Goal: Check status: Check status

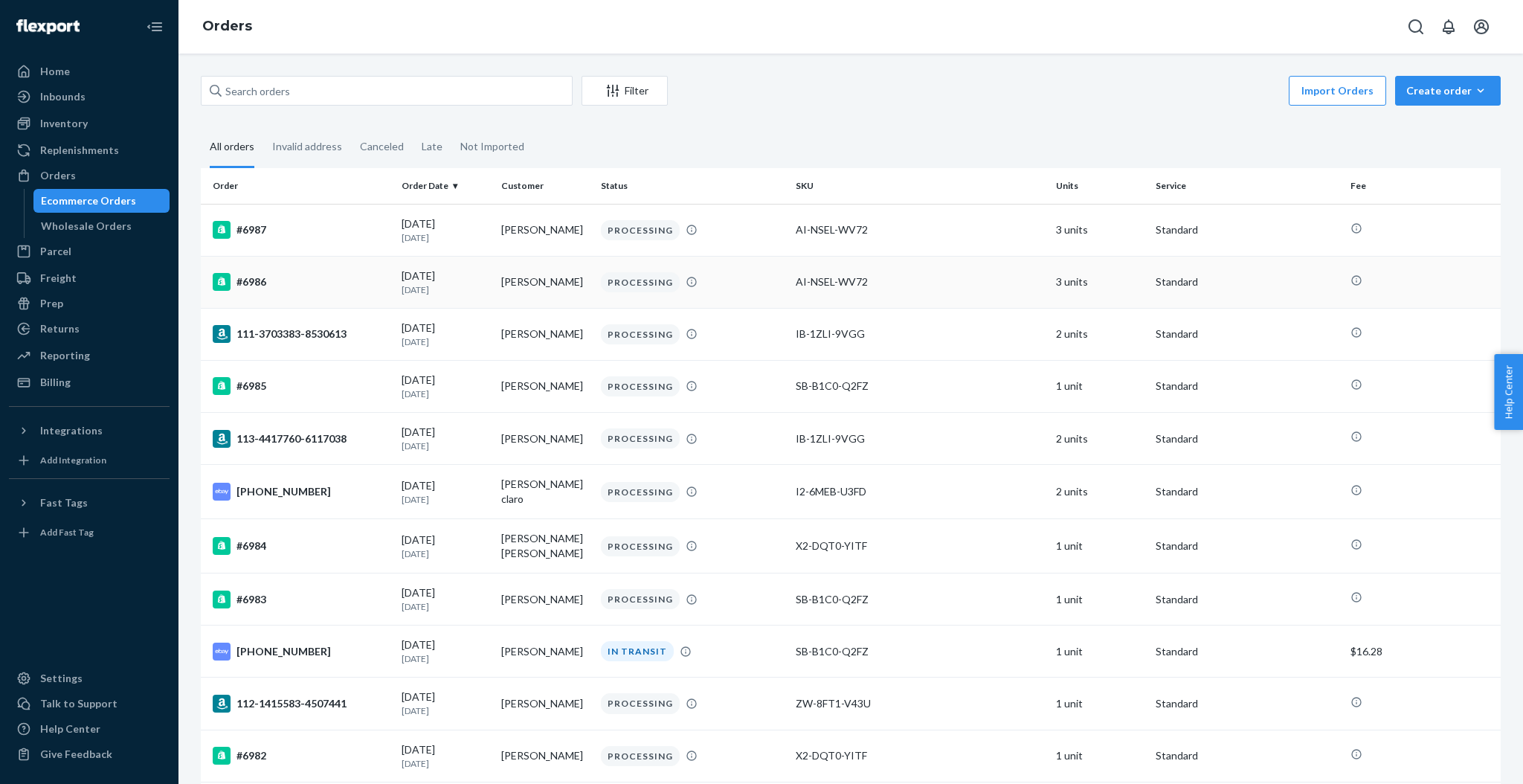
click at [562, 268] on td "[PERSON_NAME]" at bounding box center [545, 282] width 100 height 52
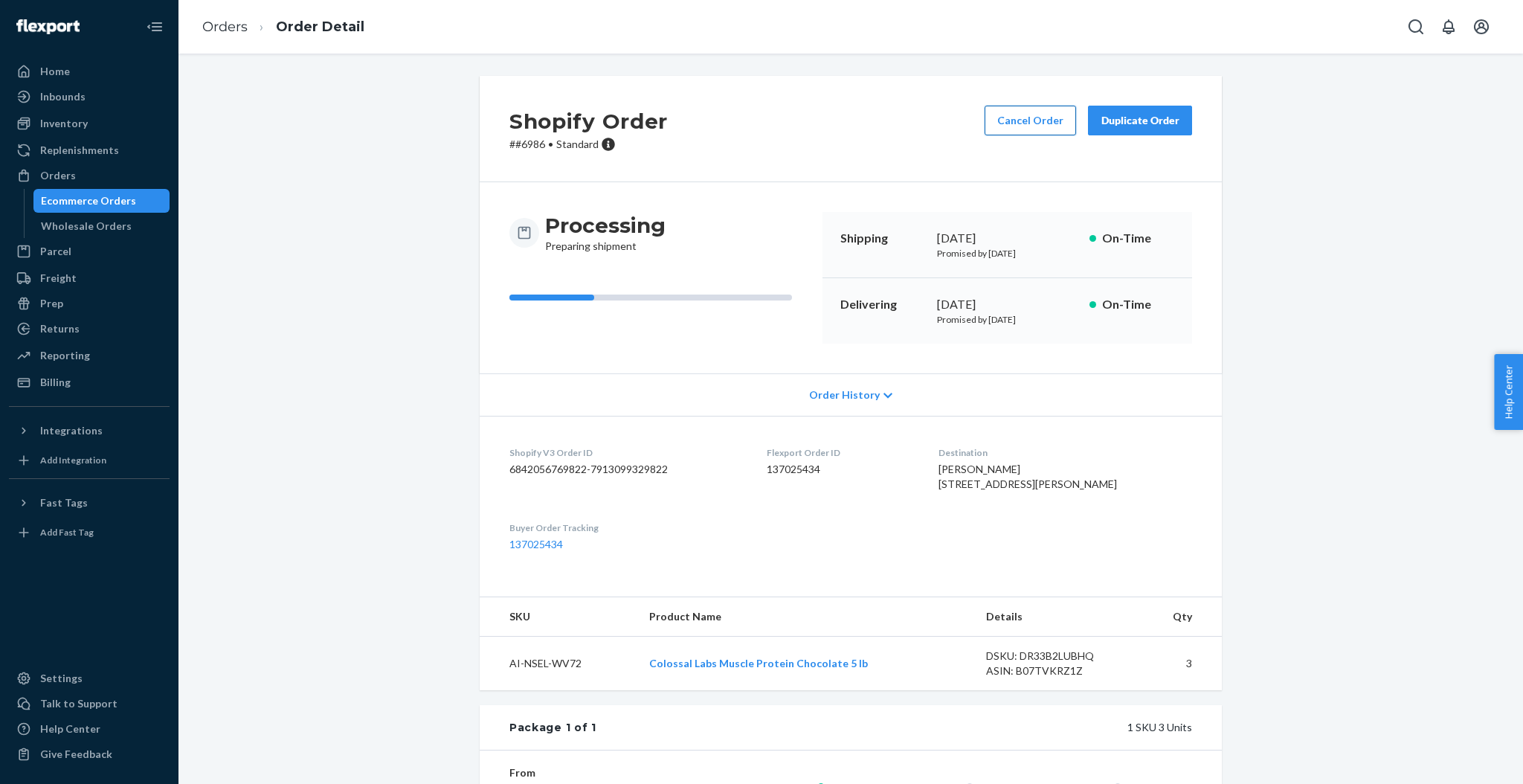
click at [1043, 126] on button "Cancel Order" at bounding box center [1031, 120] width 92 height 30
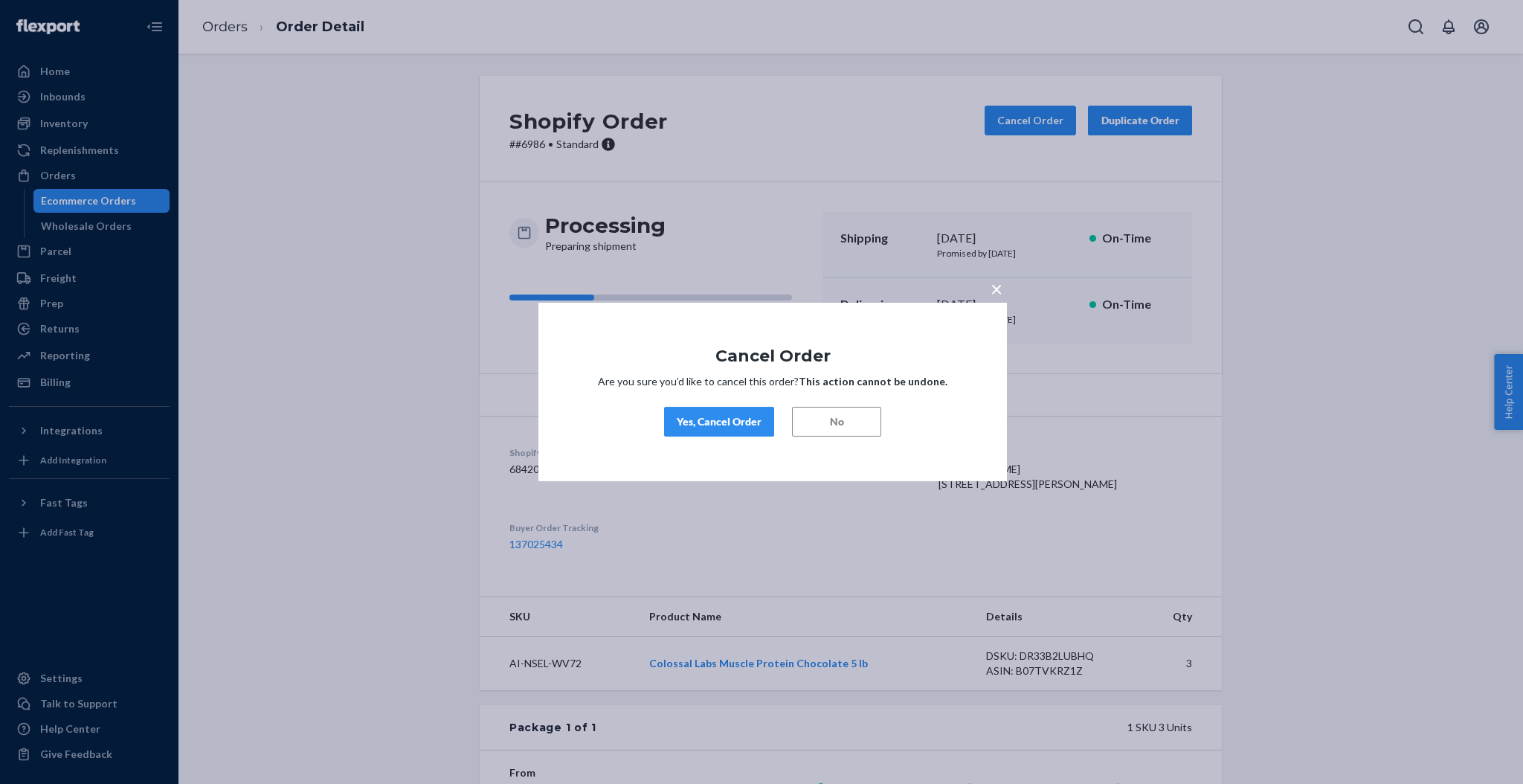
click at [736, 412] on button "Yes, Cancel Order" at bounding box center [719, 421] width 110 height 30
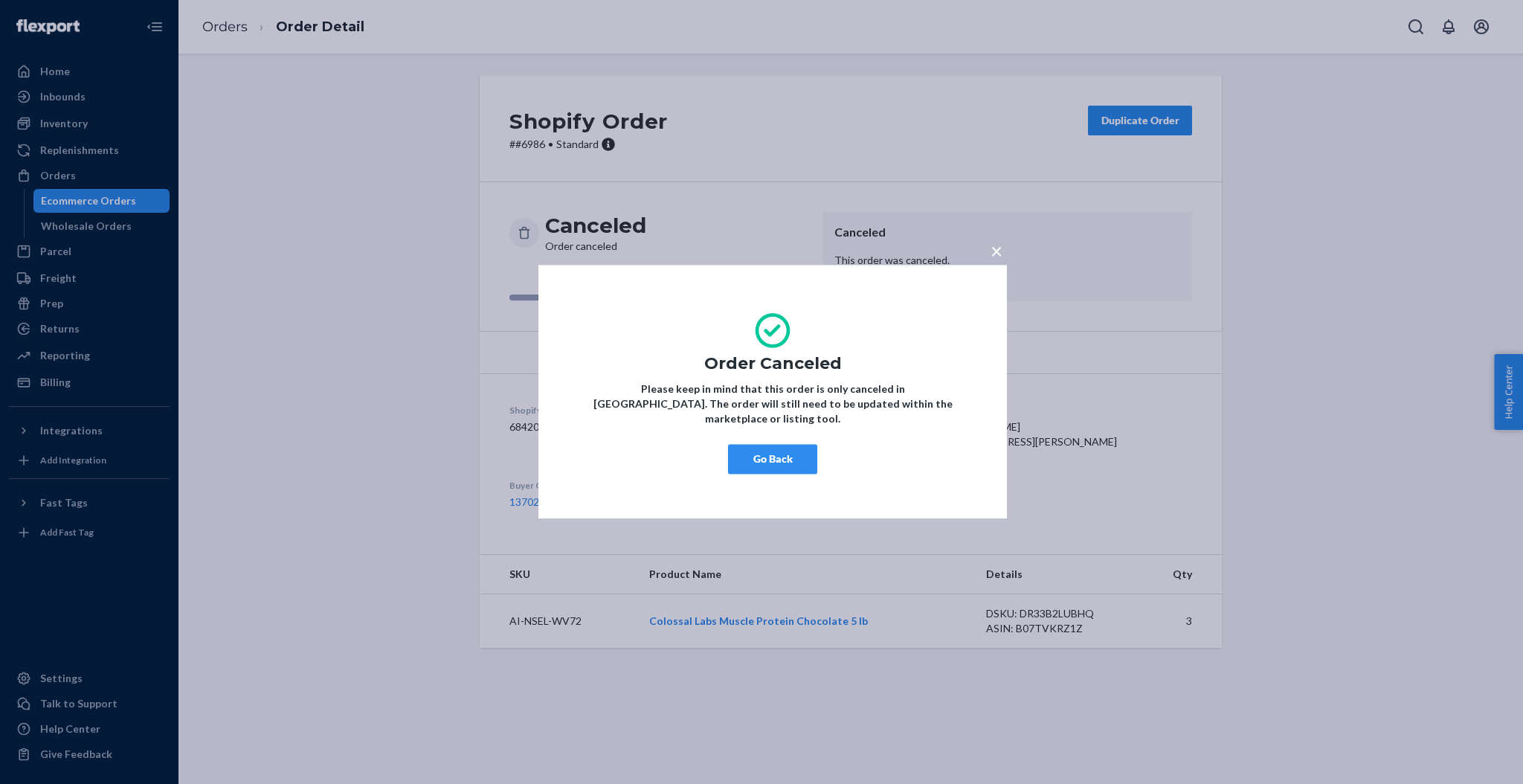
click at [777, 447] on button "Go Back" at bounding box center [773, 460] width 89 height 30
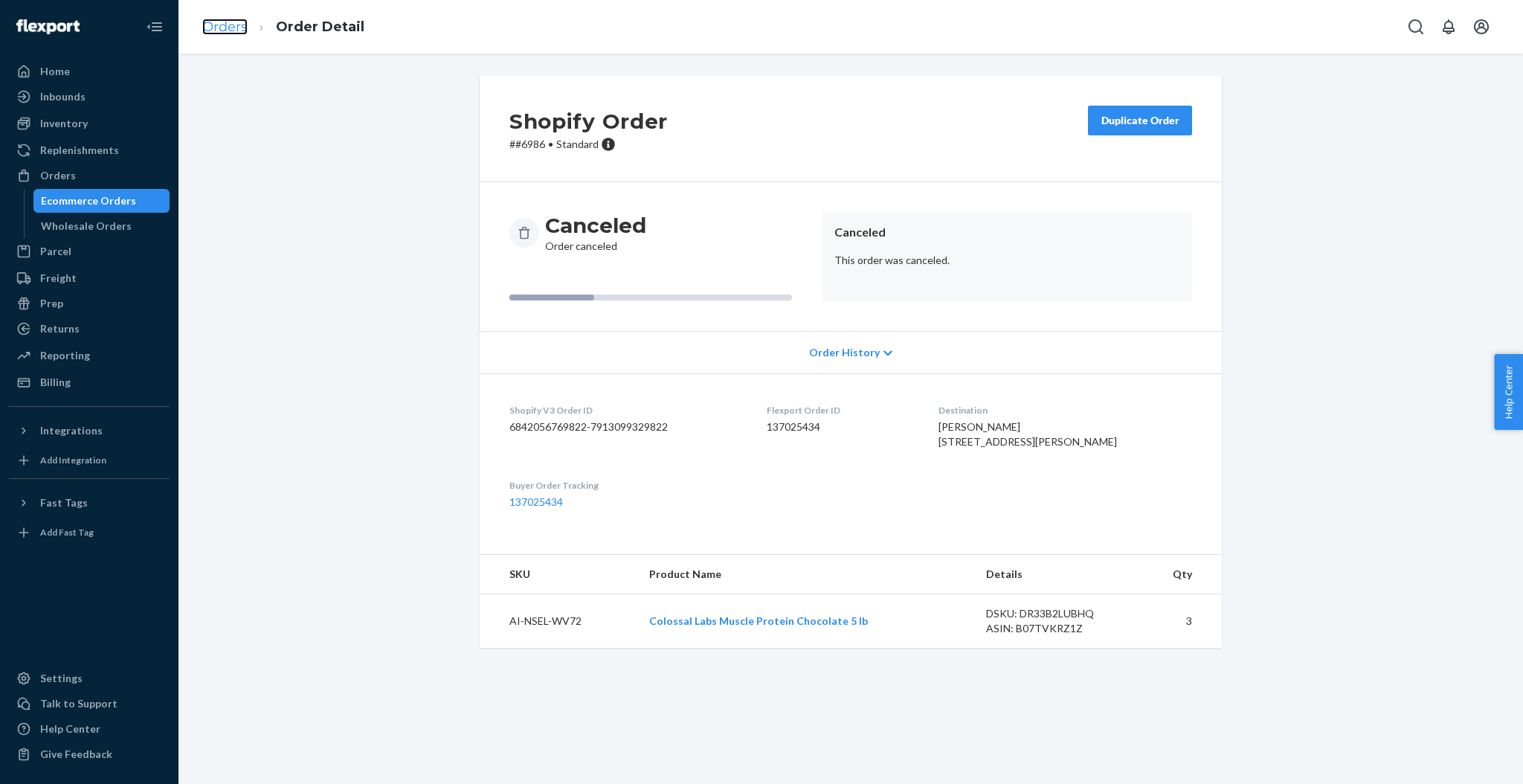
click at [233, 27] on link "Orders" at bounding box center [224, 26] width 45 height 16
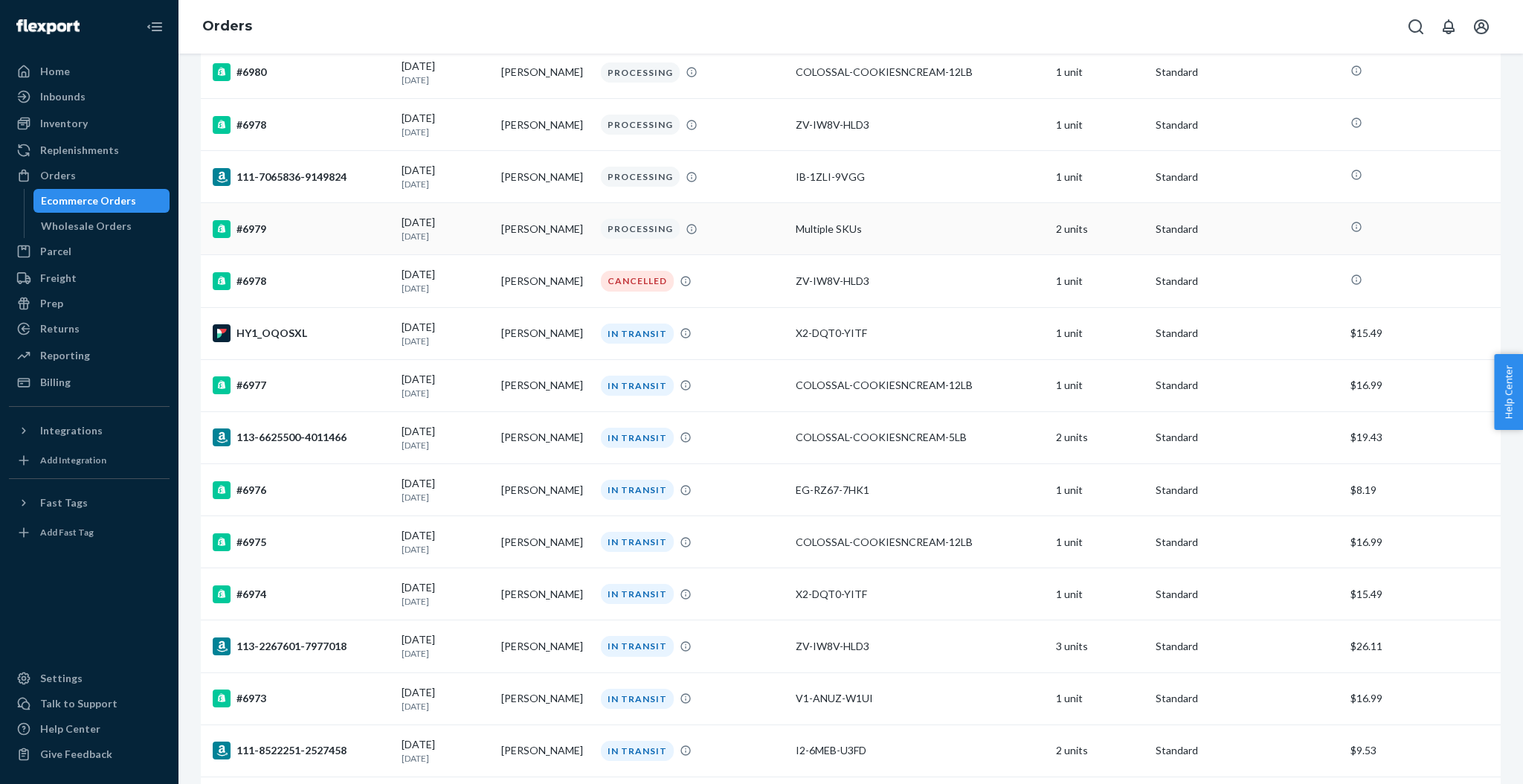
scroll to position [694, 0]
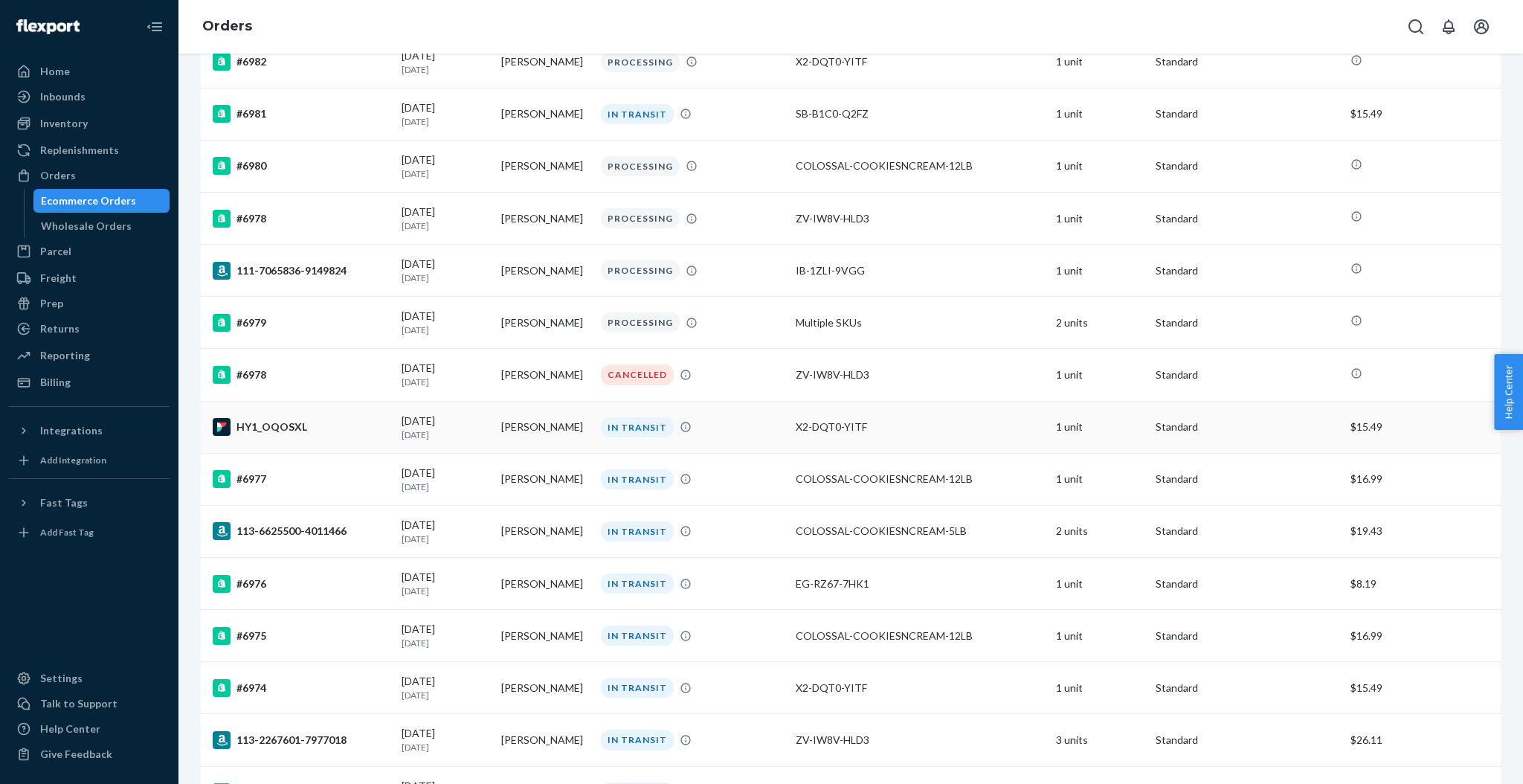
click at [544, 411] on td "[PERSON_NAME]" at bounding box center [545, 427] width 100 height 52
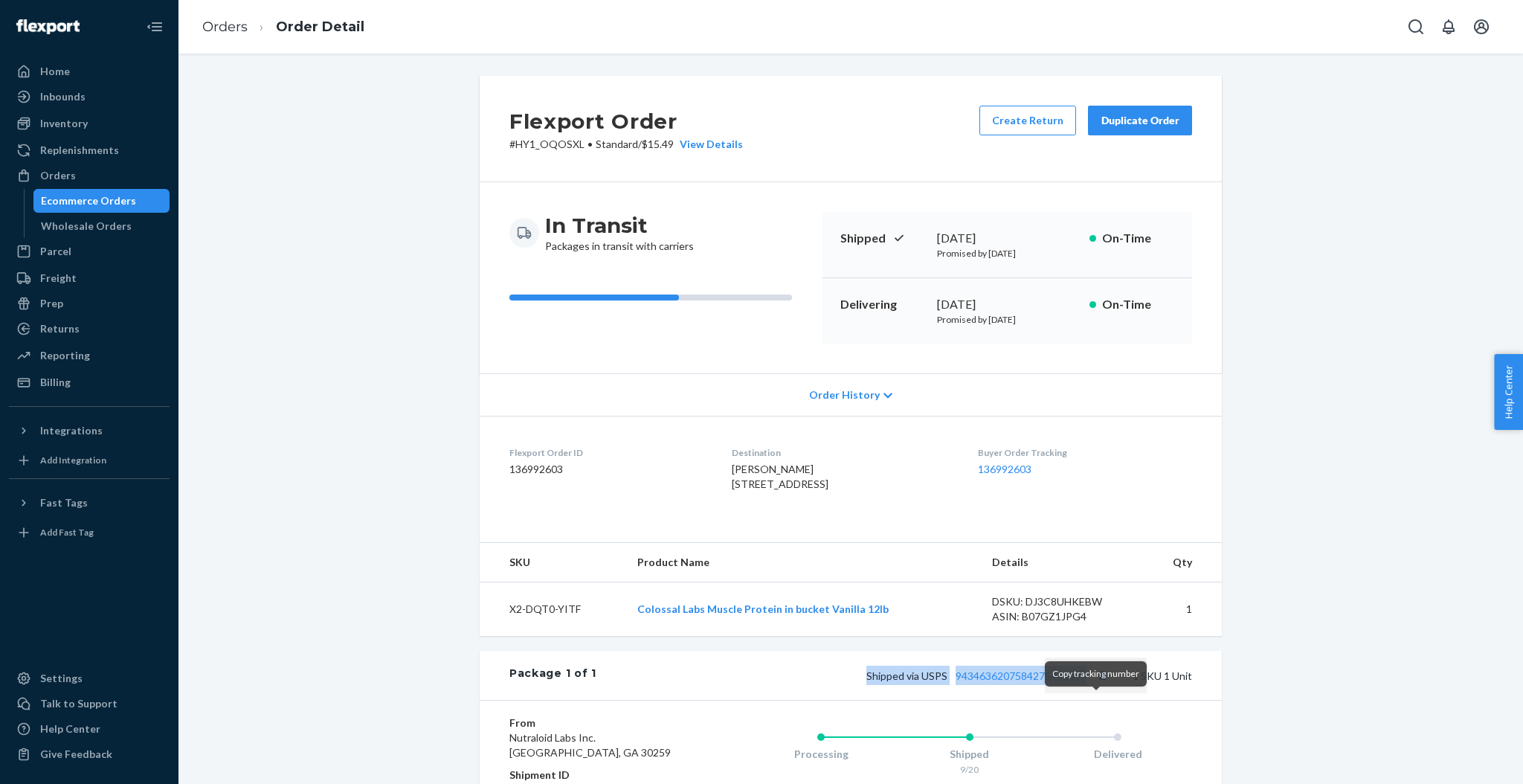
drag, startPoint x: 859, startPoint y: 706, endPoint x: 1089, endPoint y: 711, distance: 230.1
click at [1089, 685] on div "Shipped via USPS 9434636207584275448609 1 SKU 1 Unit" at bounding box center [894, 675] width 595 height 19
copy span "Shipped via USPS 9434636207584275448609"
click at [1095, 685] on button "Copy tracking number" at bounding box center [1102, 675] width 19 height 19
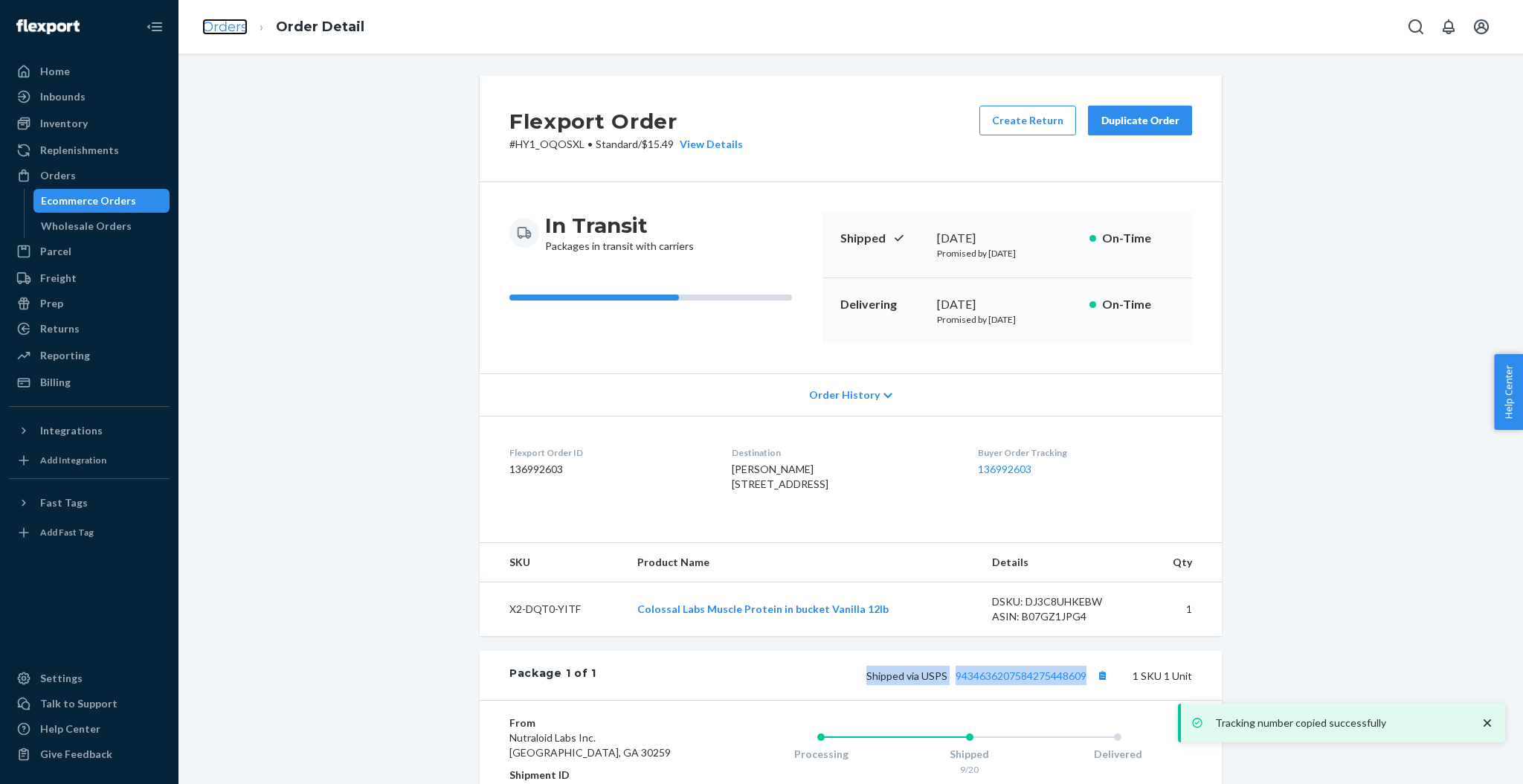
click at [238, 27] on link "Orders" at bounding box center [224, 26] width 45 height 16
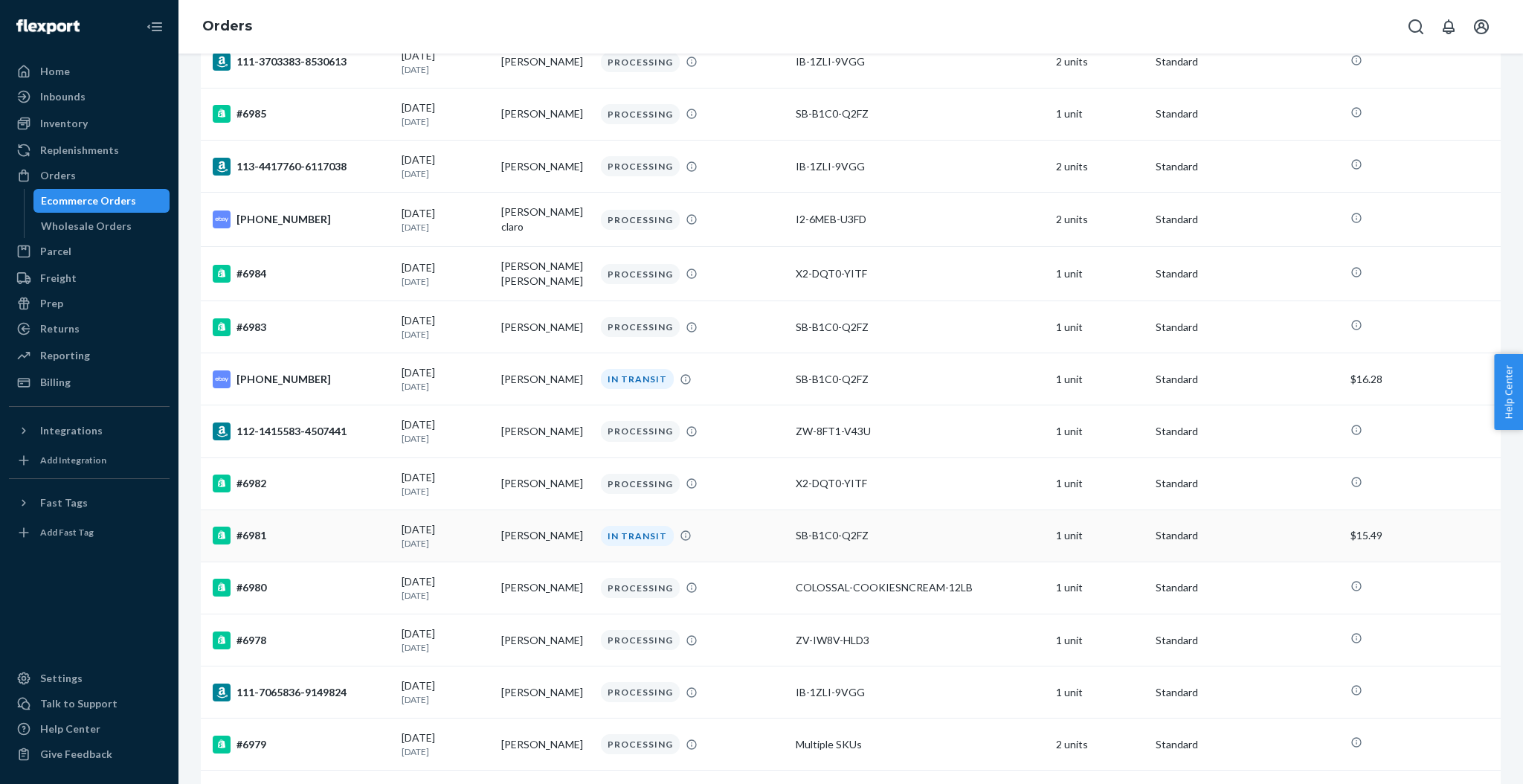
scroll to position [396, 0]
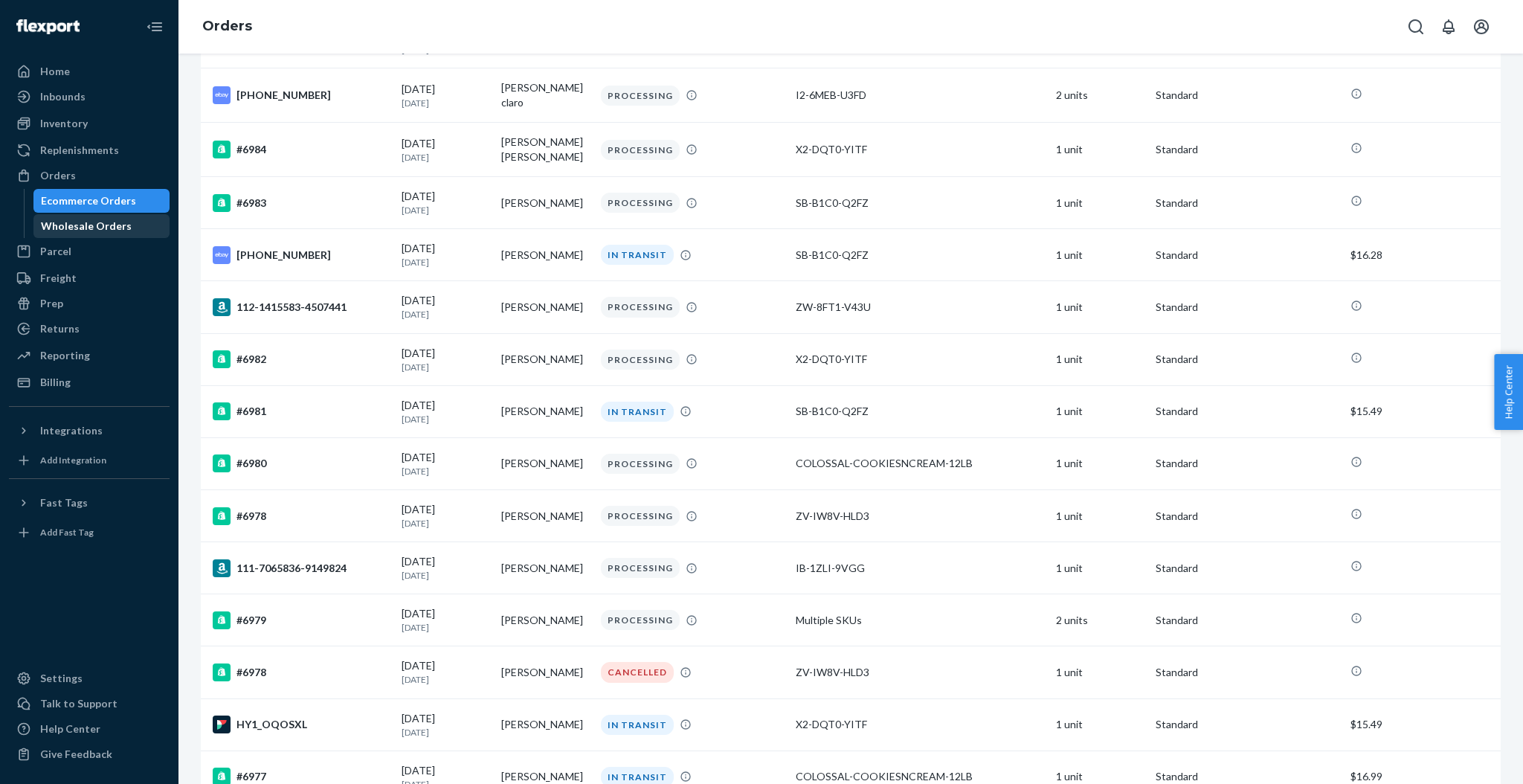
click at [88, 235] on div "Wholesale Orders" at bounding box center [102, 226] width 134 height 21
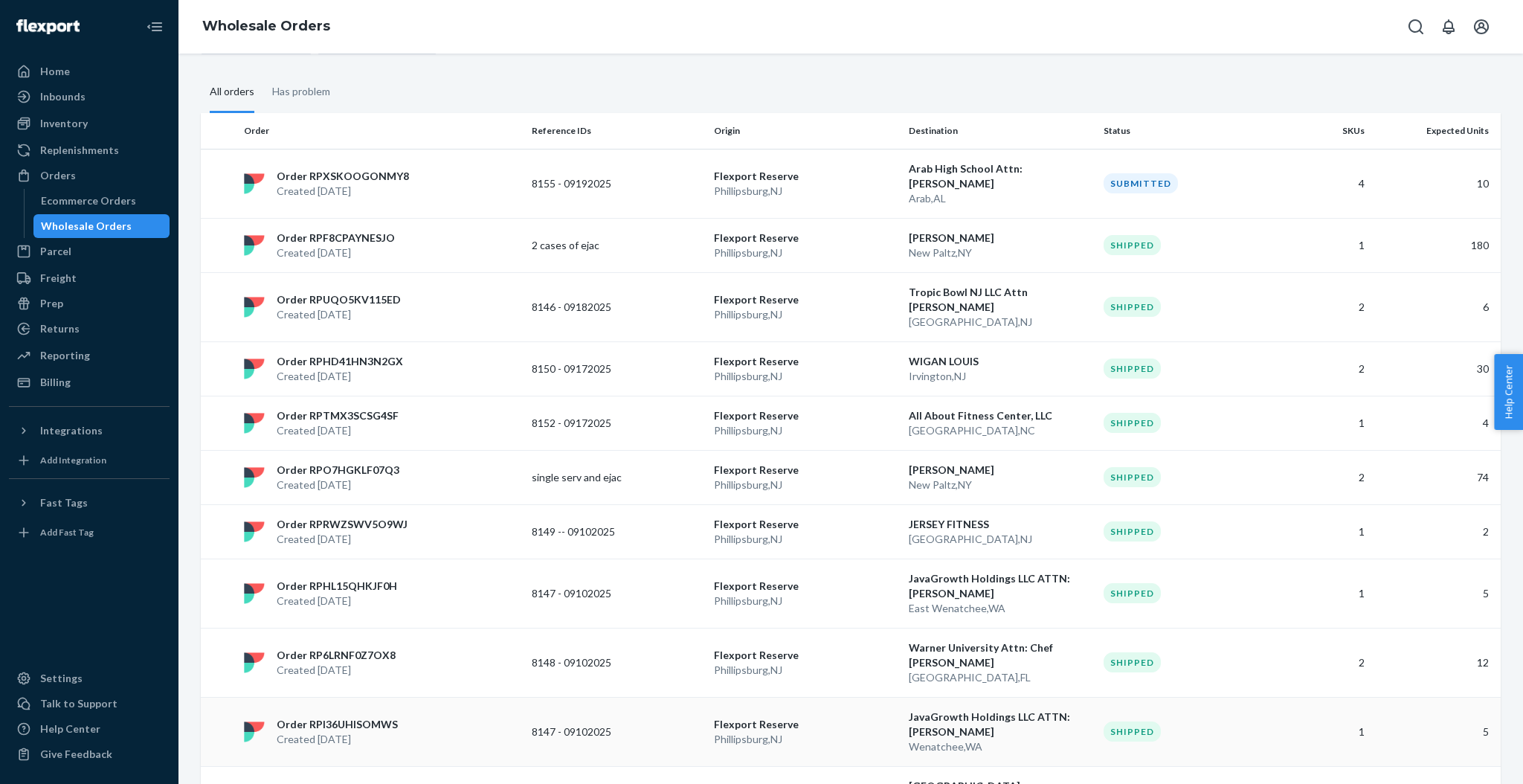
scroll to position [298, 0]
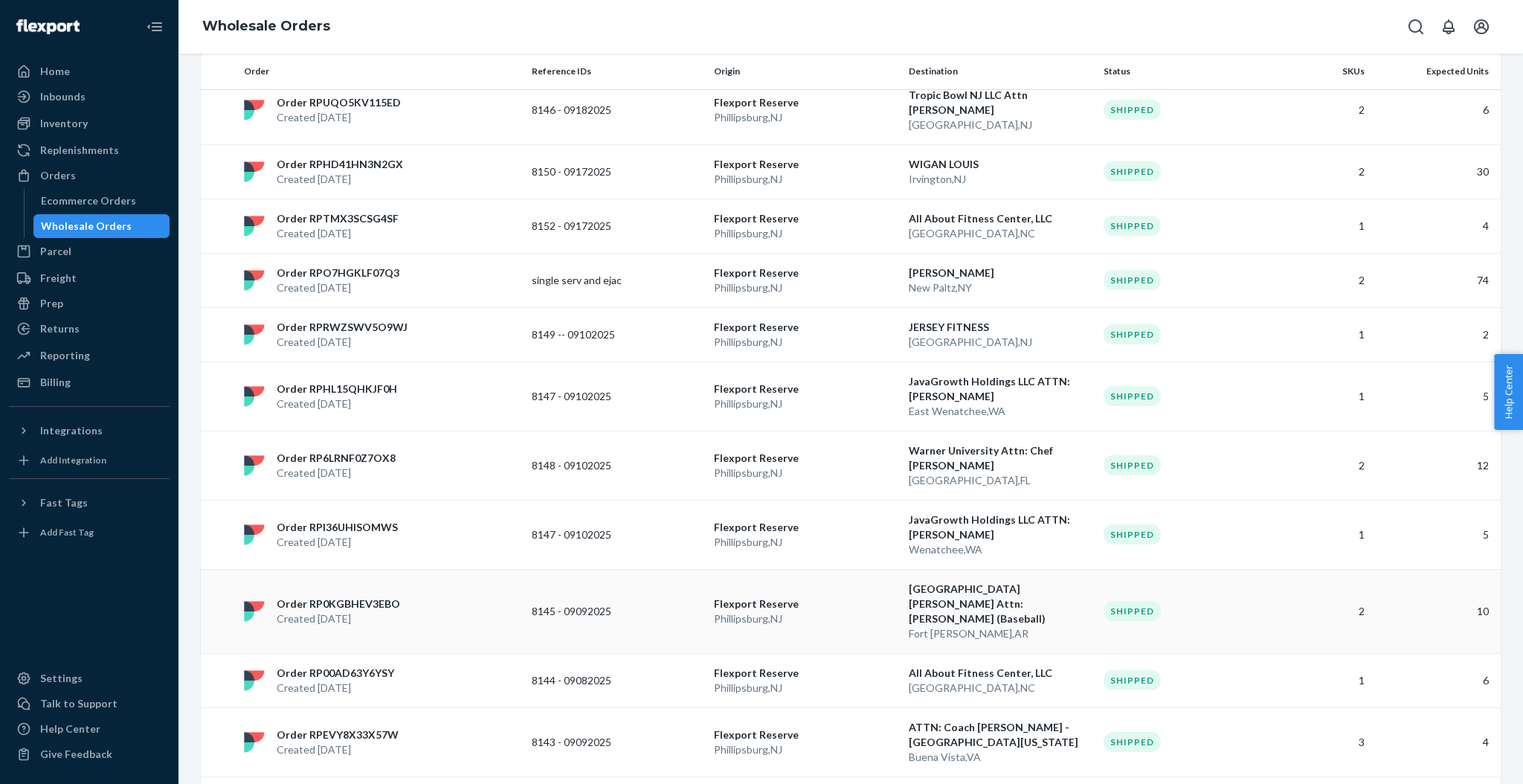
click at [1065, 582] on p "[GEOGRAPHIC_DATA][PERSON_NAME] Attn: [PERSON_NAME] (Baseball)" at bounding box center [1001, 604] width 183 height 44
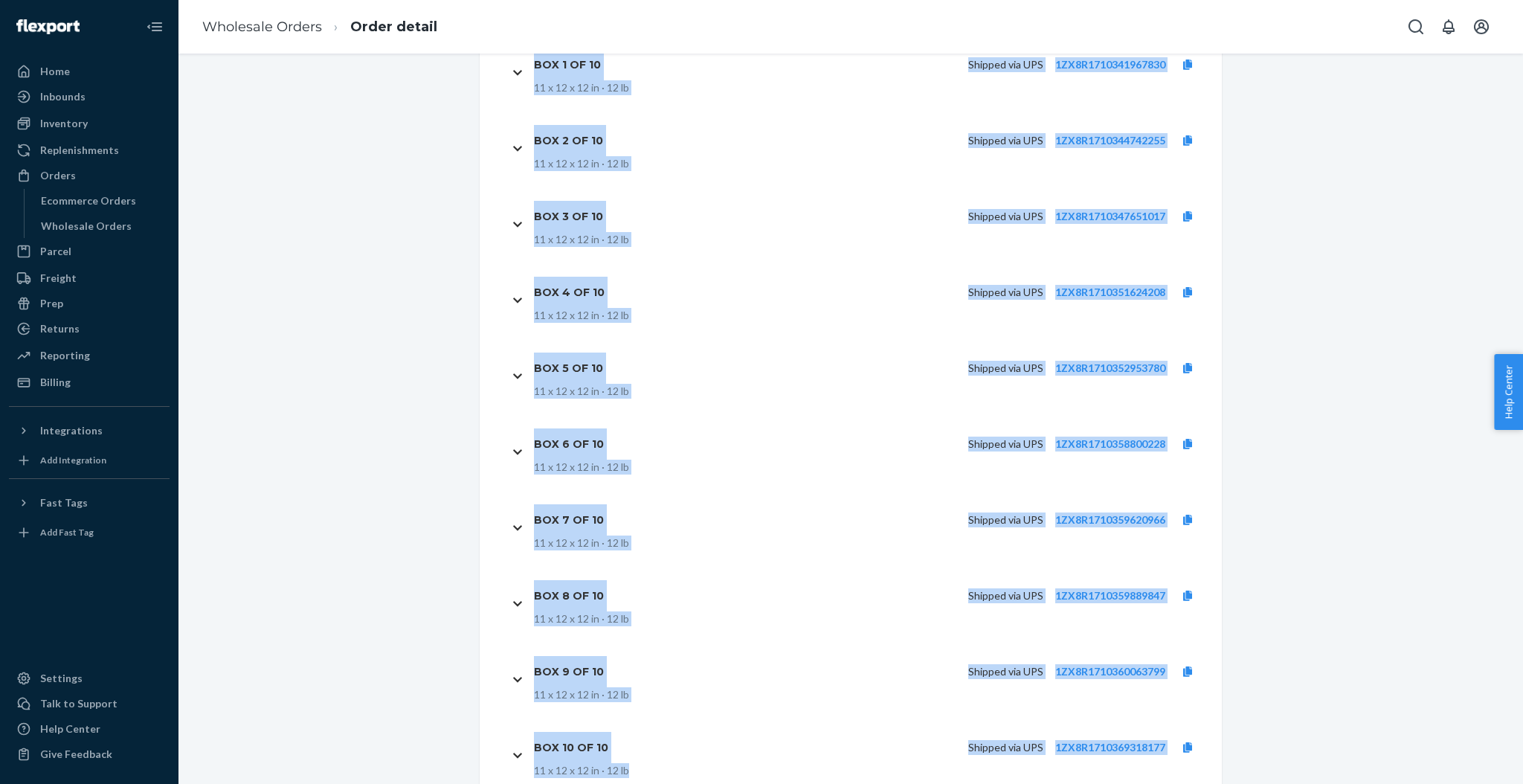
scroll to position [811, 0]
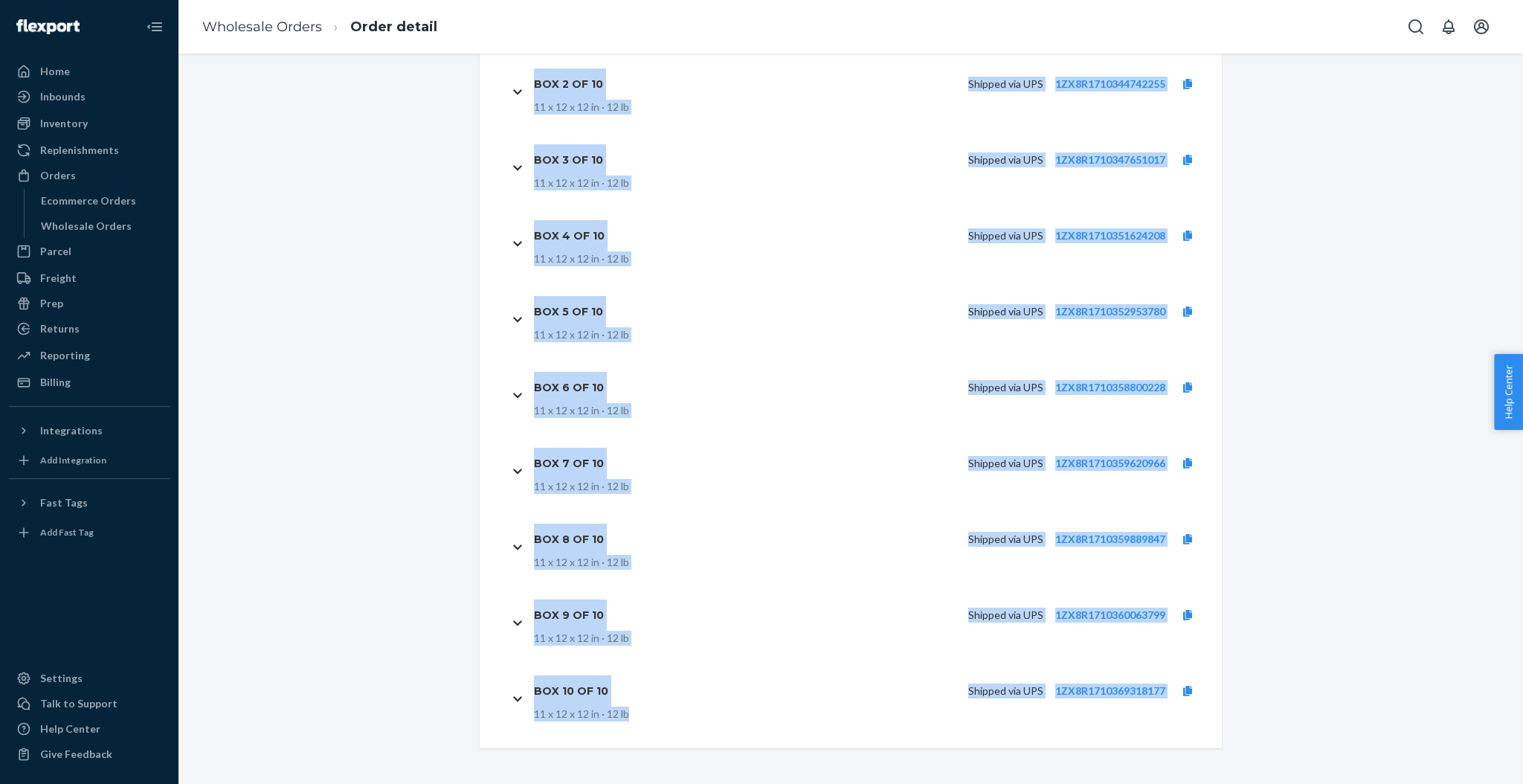
drag, startPoint x: 549, startPoint y: 425, endPoint x: 1179, endPoint y: 741, distance: 704.8
click at [1179, 741] on div "Packages Box 1 of 10 Shipped via UPS 1ZX8R1710341967830 11 x 12 x 12 in · 12 lb…" at bounding box center [850, 355] width 742 height 797
copy div "Box 1 of 10 Shipped via UPS 1ZX8R1710341967830 11 x 12 x 12 in · 12 lb Box 2 of…"
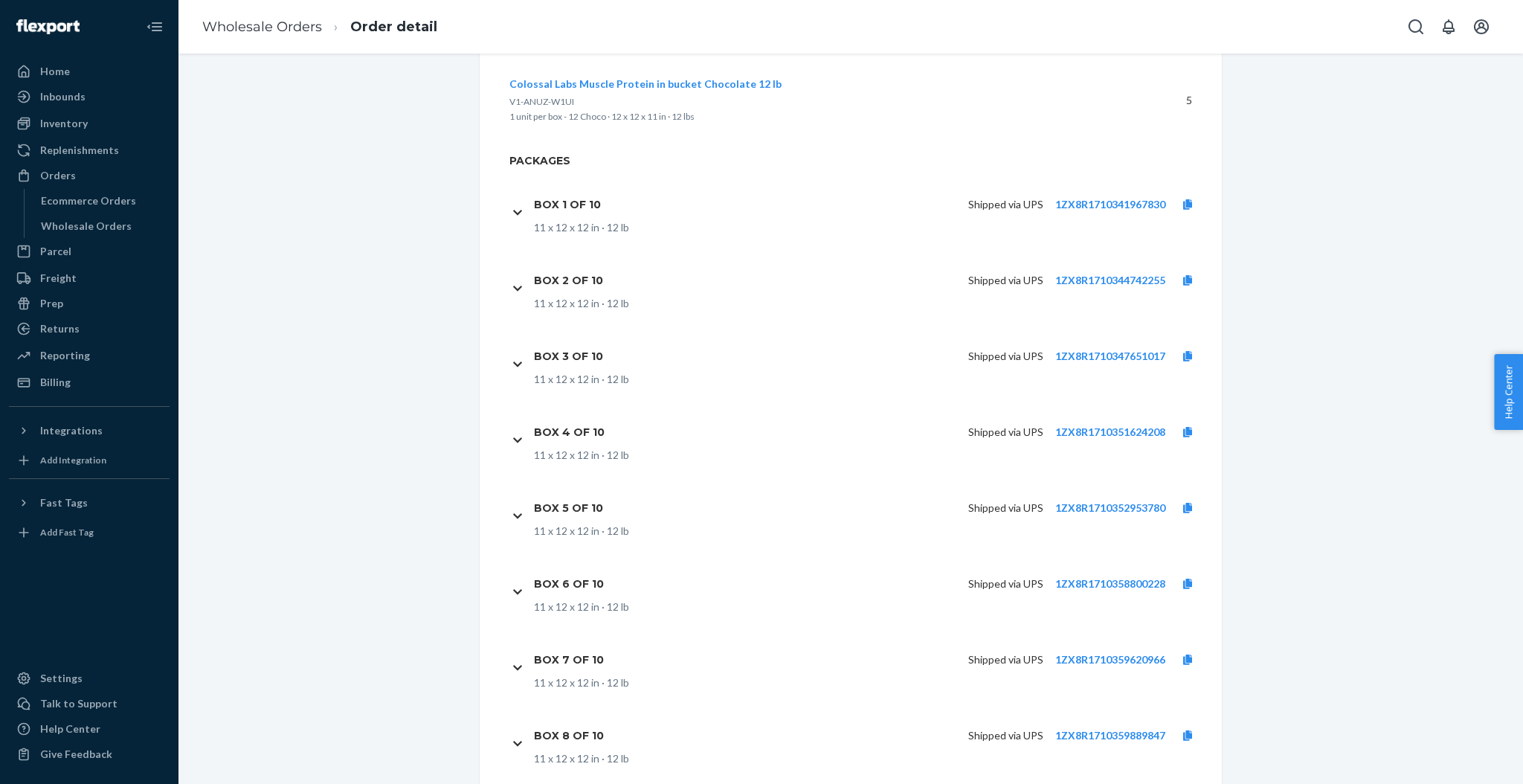
click at [513, 207] on div "Box 1 of 10 Shipped via UPS 1ZX8R1710341967830 11 x 12 x 12 in · 12 lb" at bounding box center [860, 211] width 701 height 76
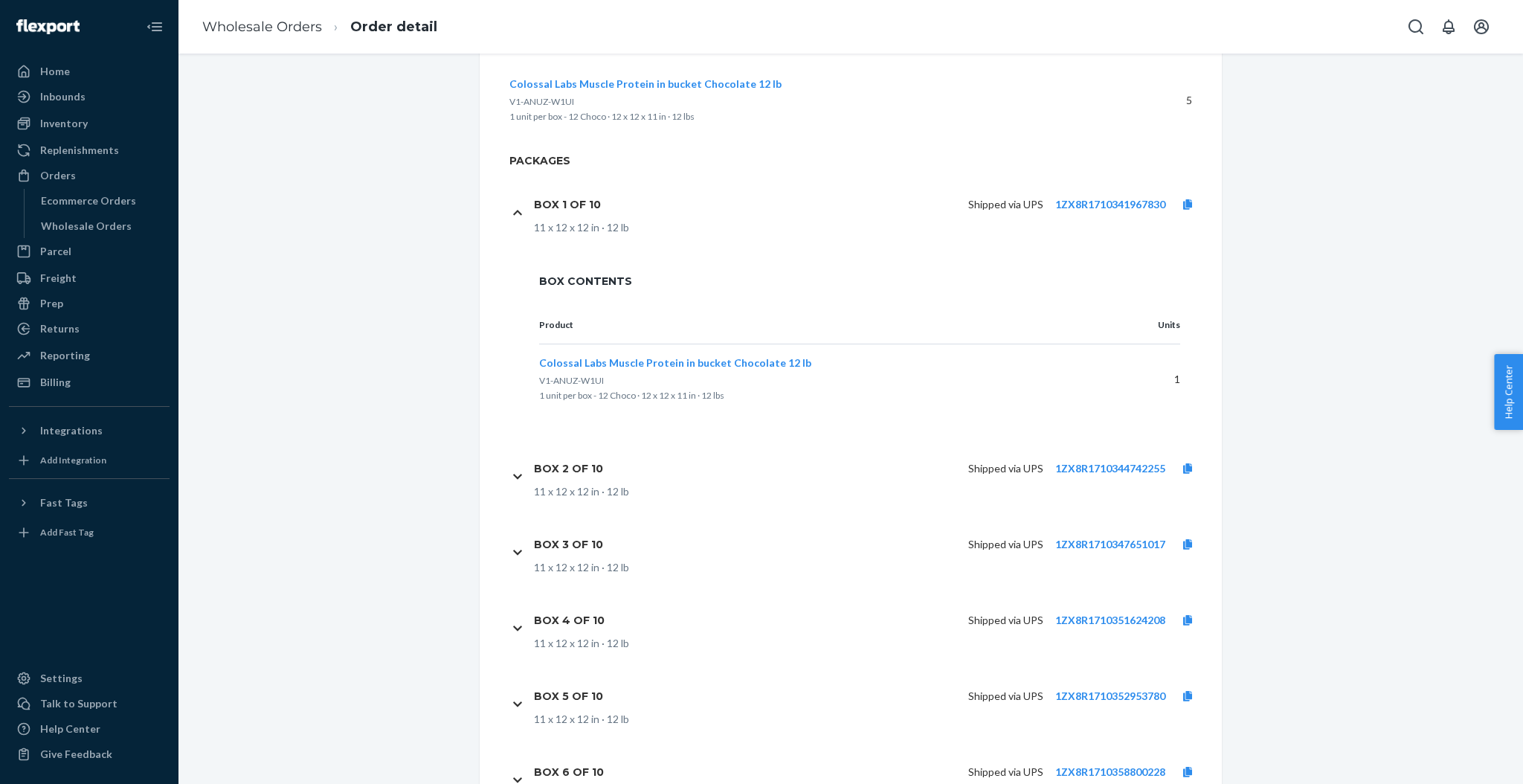
click at [510, 469] on div "Box 2 of 10 Shipped via UPS 1ZX8R1710344742255 11 x 12 x 12 in · 12 lb" at bounding box center [860, 476] width 701 height 76
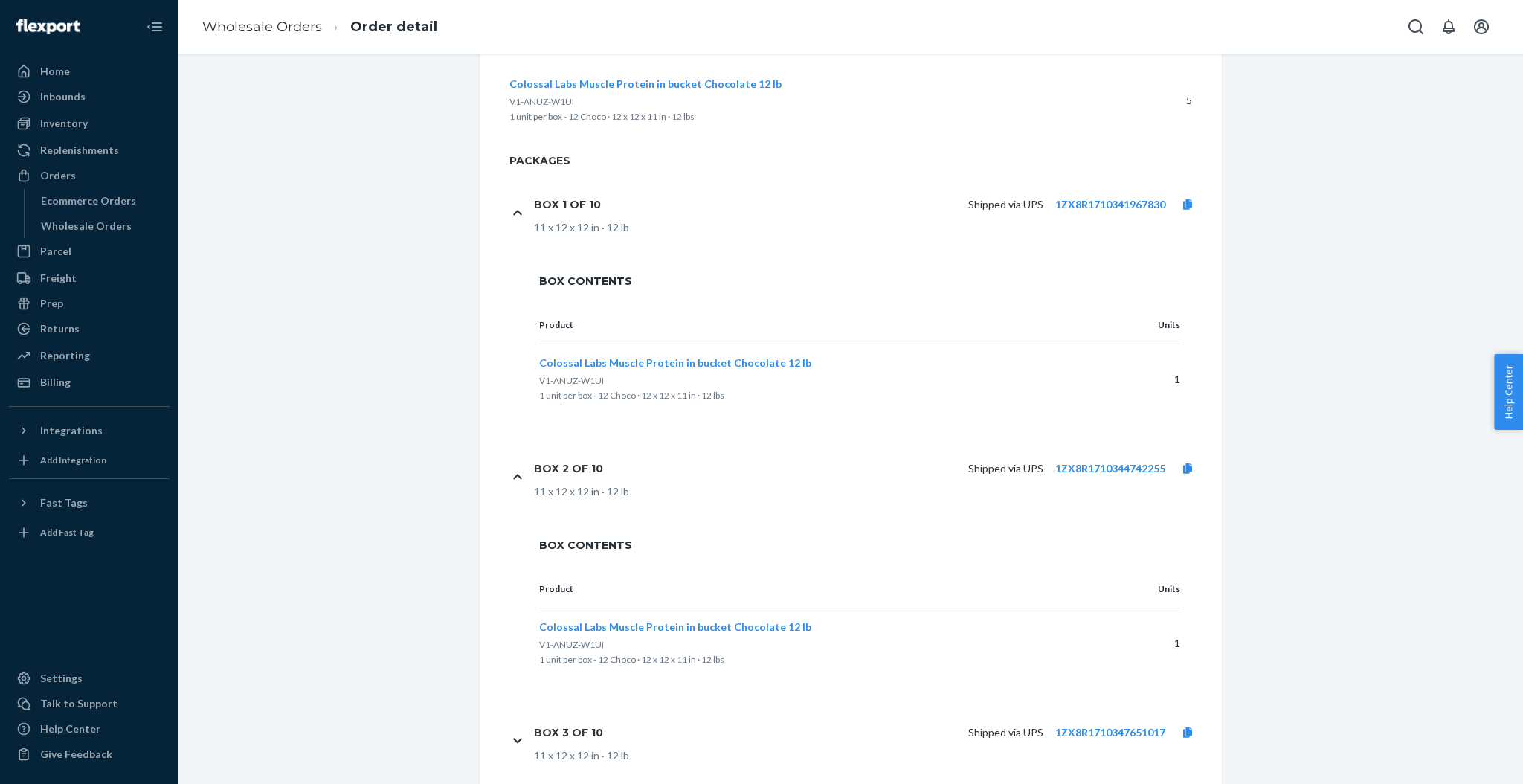
scroll to position [811, 0]
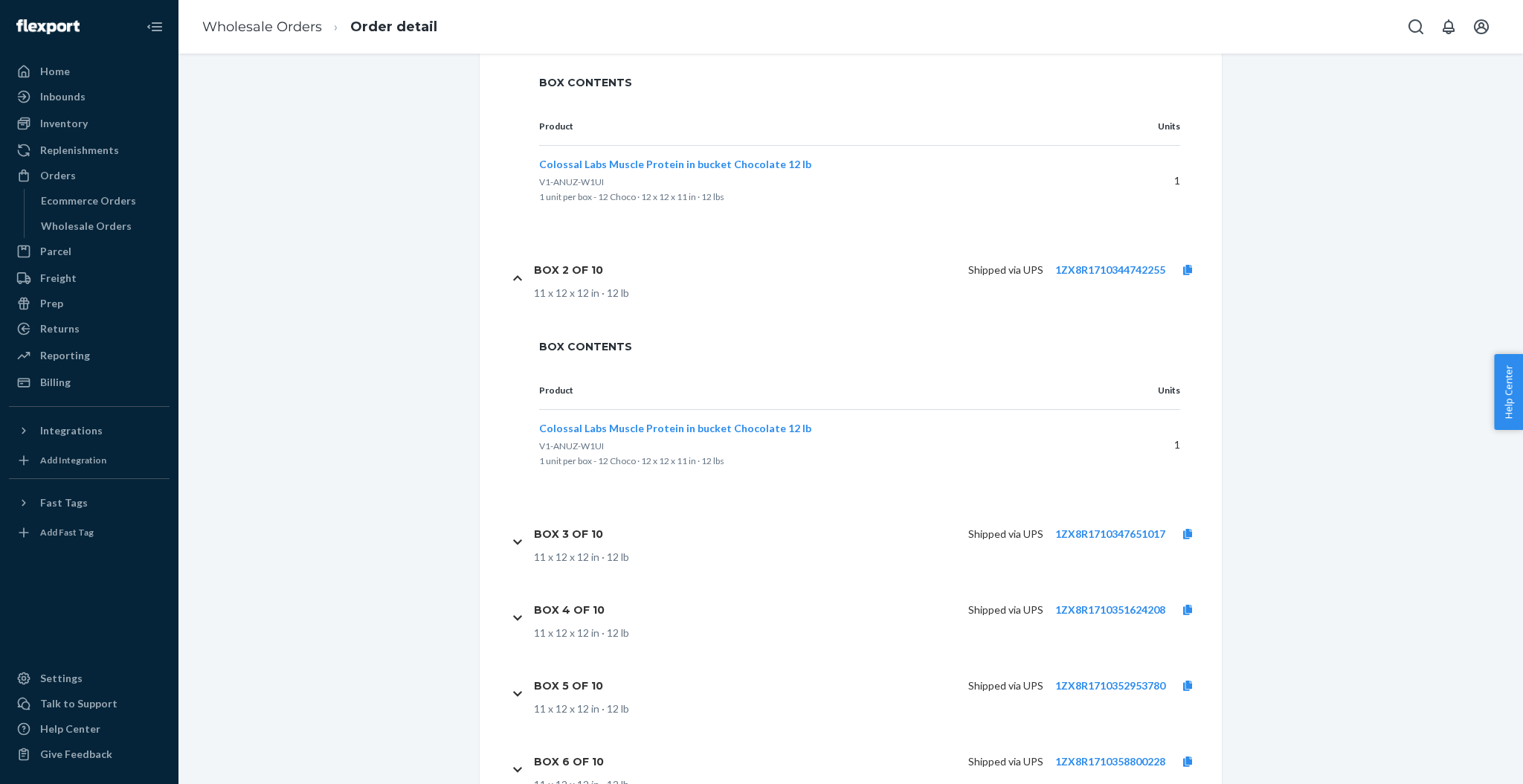
click at [513, 541] on icon at bounding box center [518, 542] width 9 height 11
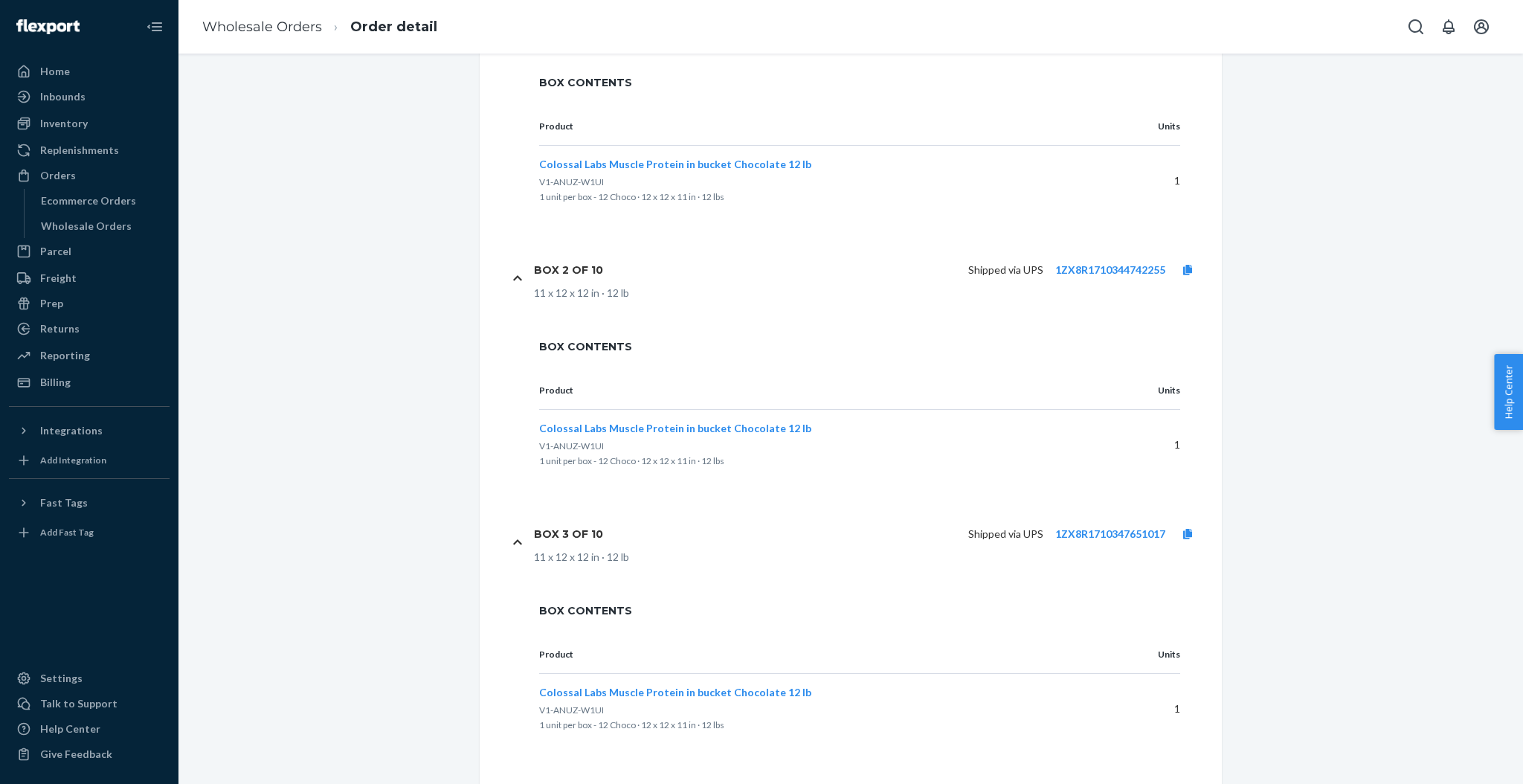
scroll to position [1008, 0]
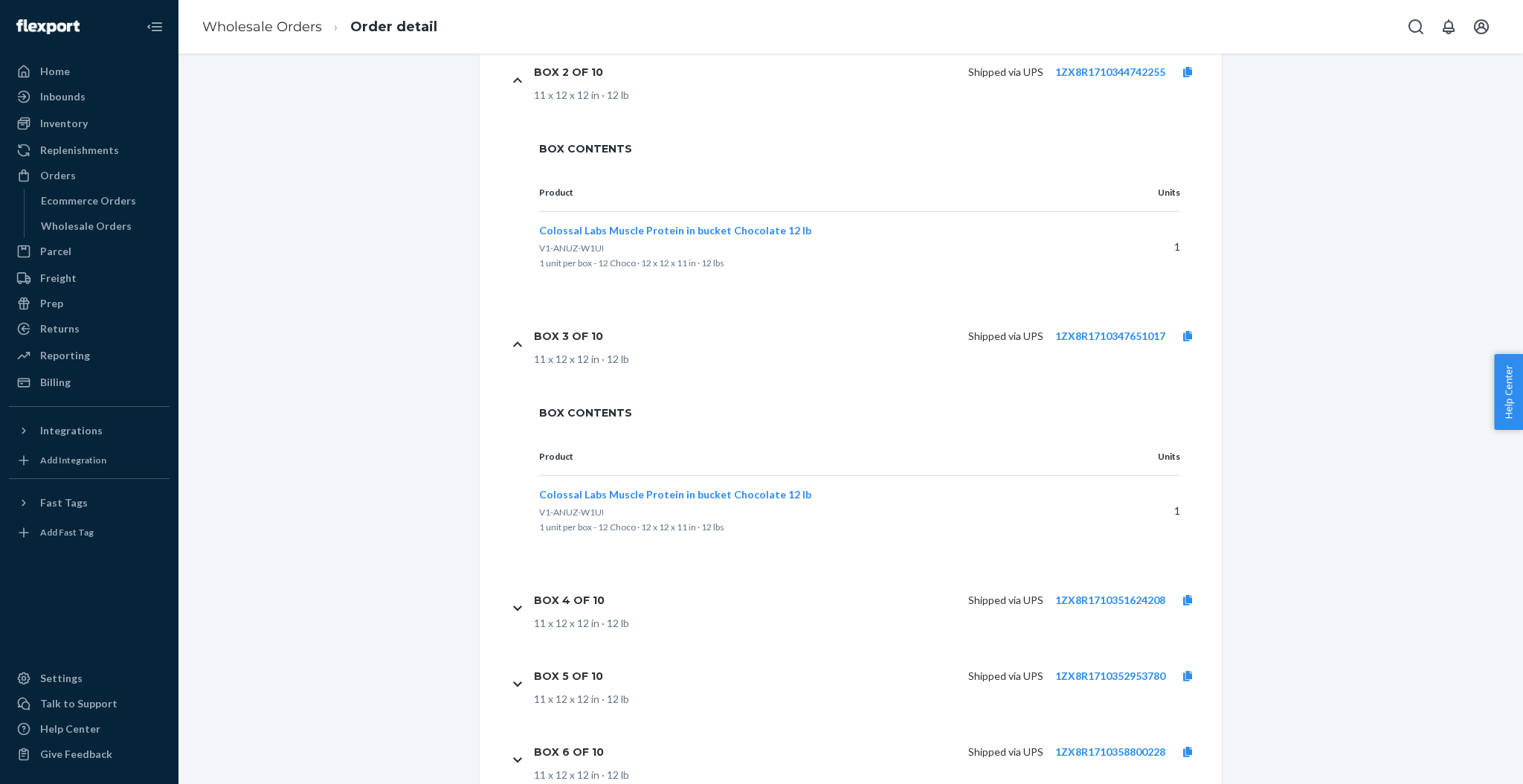
click at [519, 601] on div "Box 4 of 10 Shipped via UPS 1ZX8R1710351624208 11 x 12 x 12 in · 12 lb" at bounding box center [860, 607] width 701 height 76
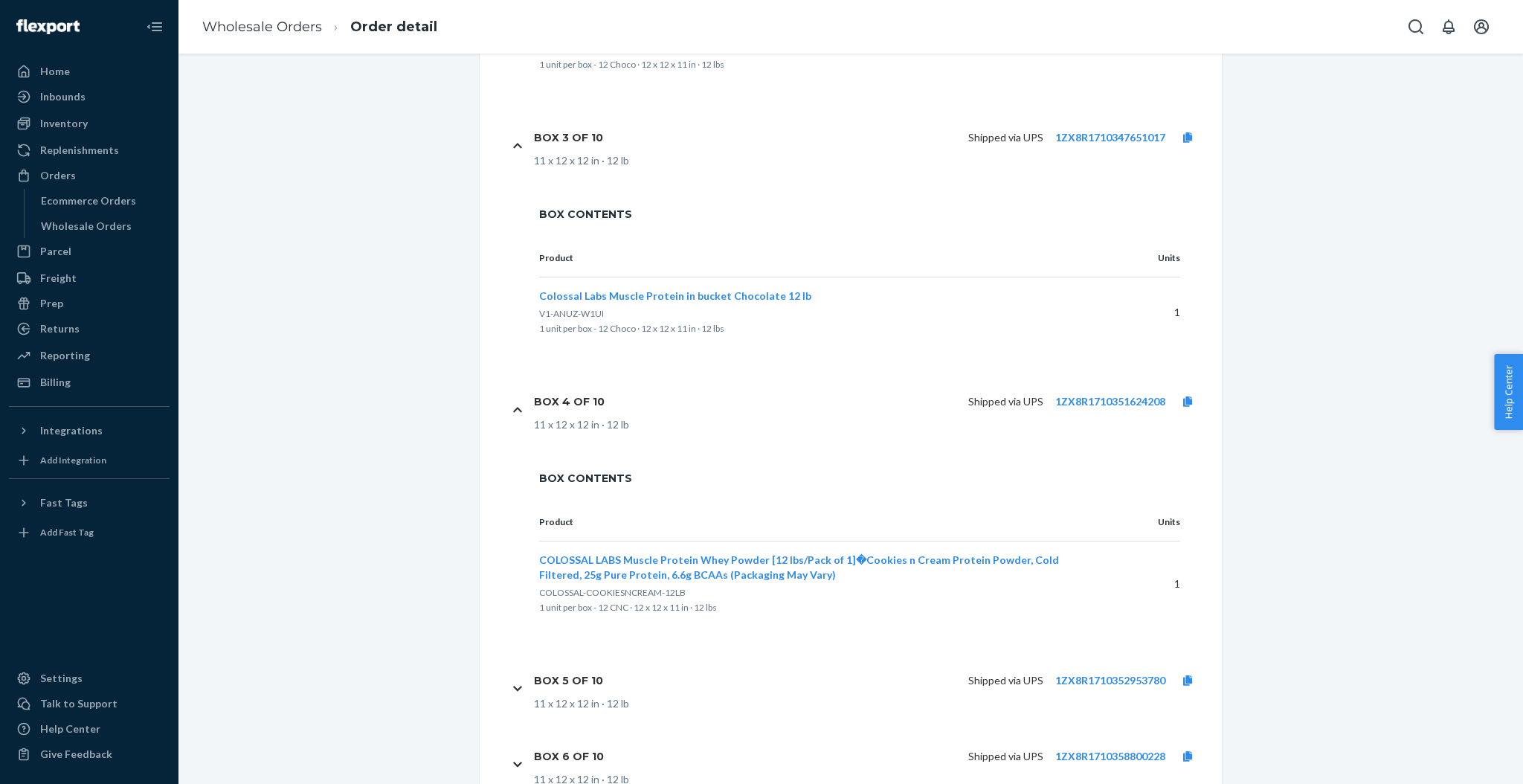
scroll to position [1405, 0]
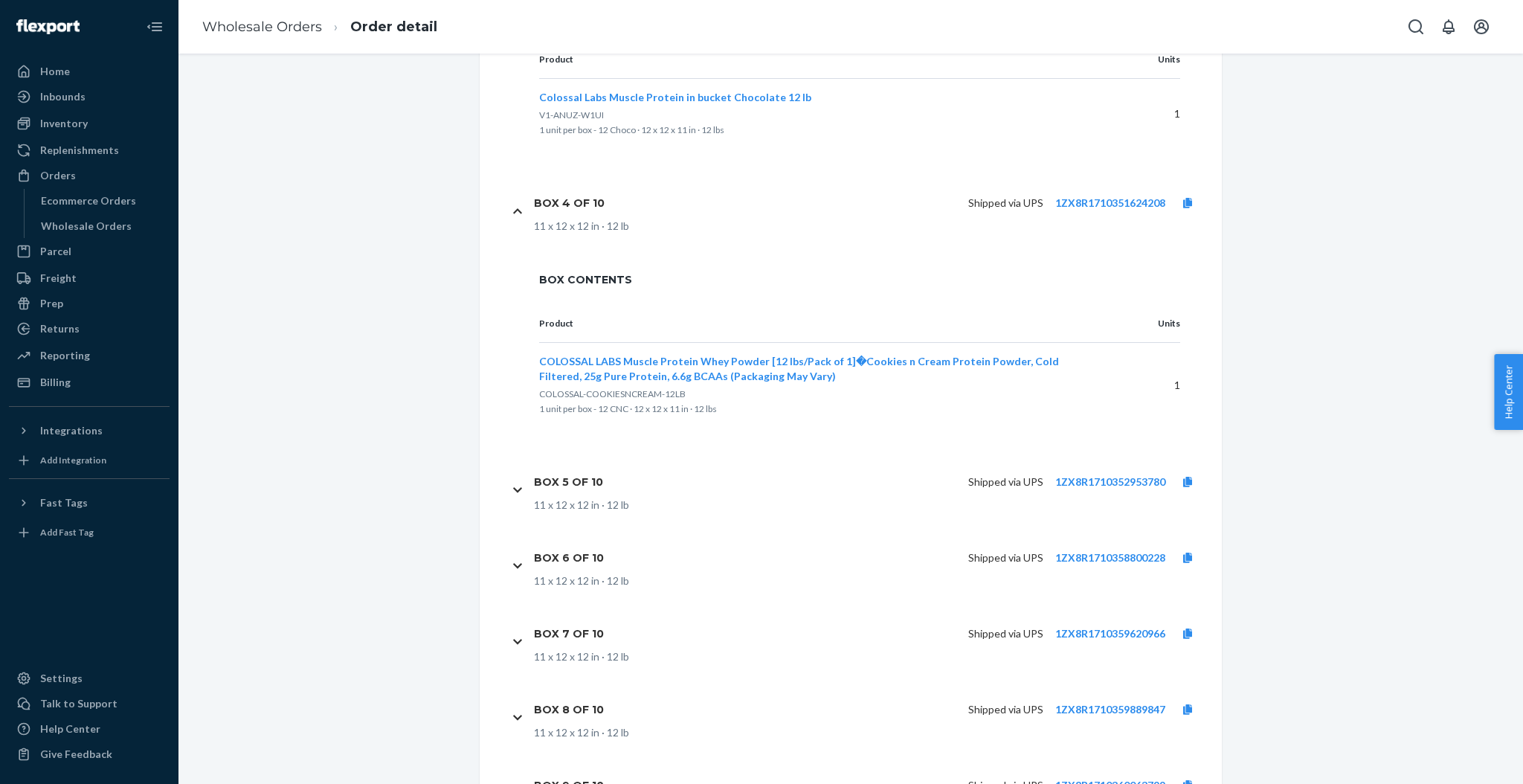
click at [513, 495] on icon at bounding box center [518, 490] width 9 height 11
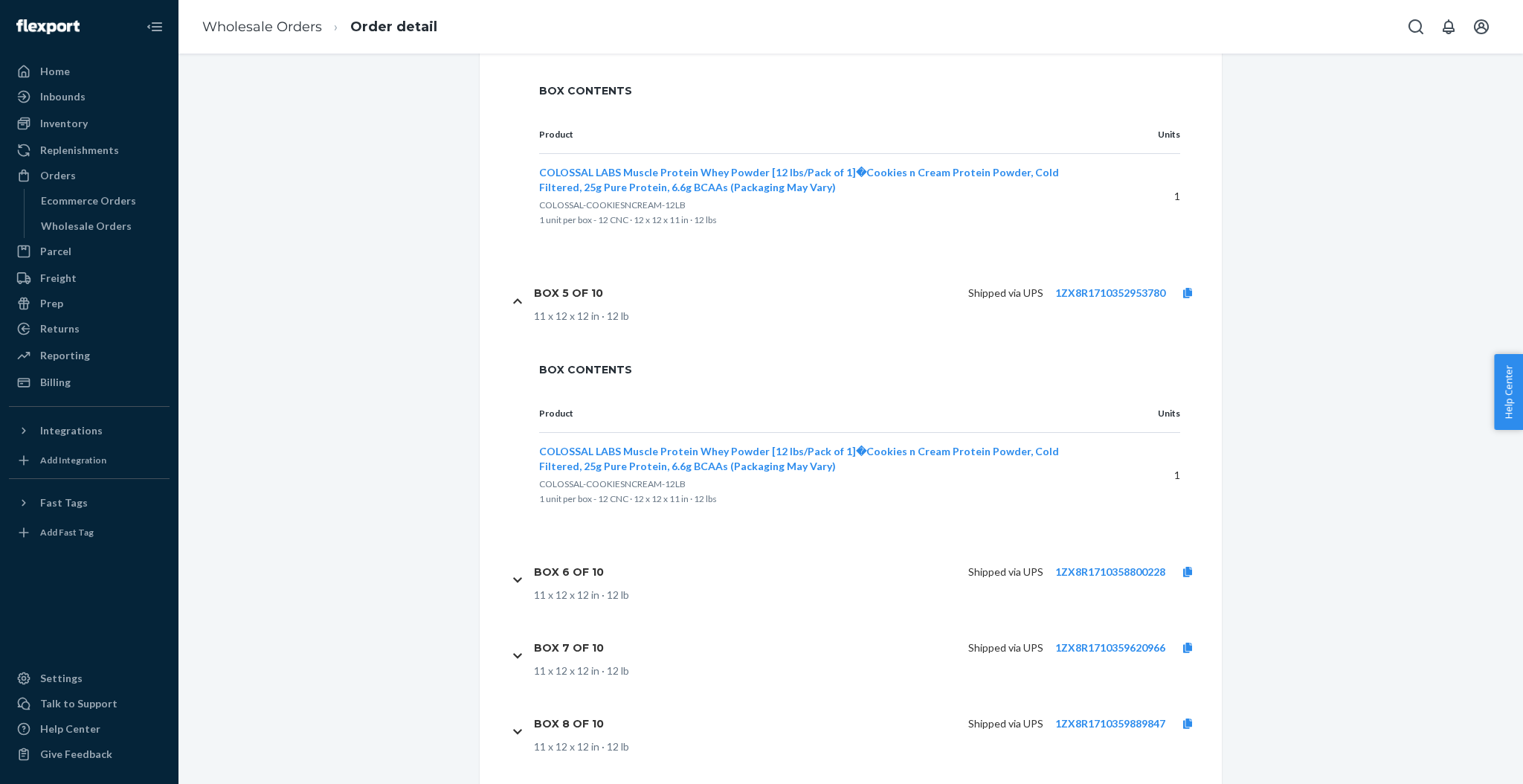
scroll to position [1604, 0]
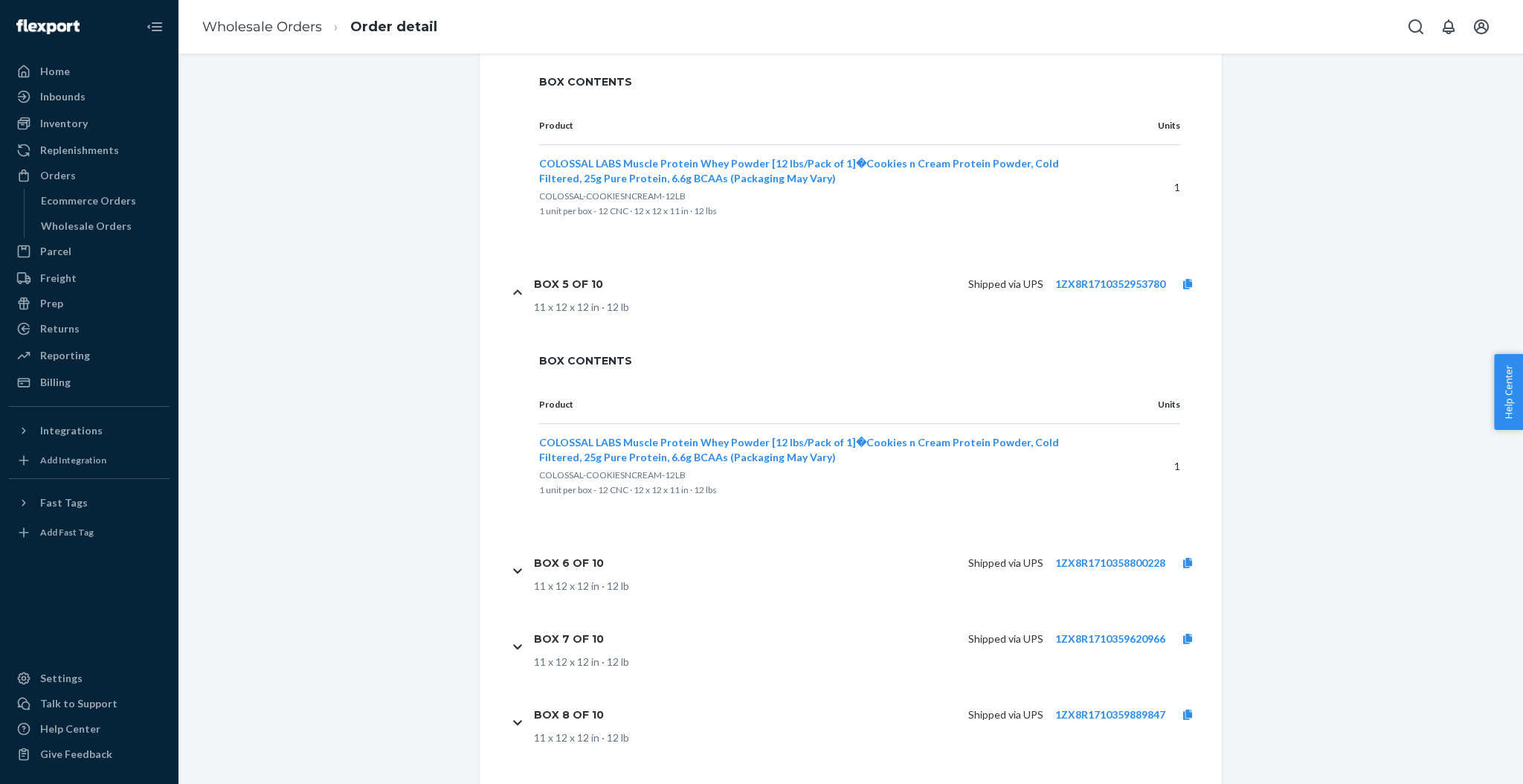
click at [513, 568] on icon at bounding box center [518, 571] width 9 height 11
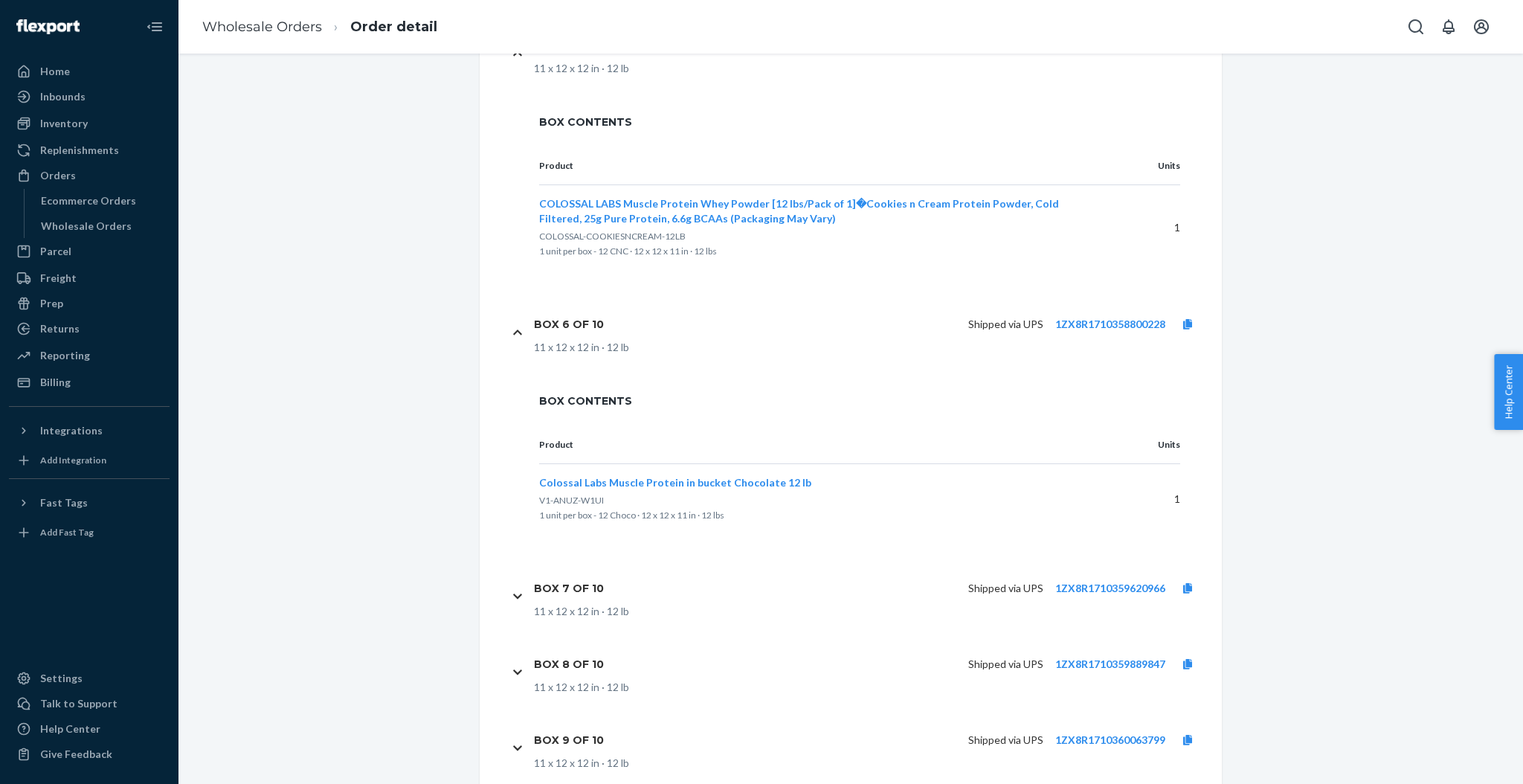
scroll to position [1970, 0]
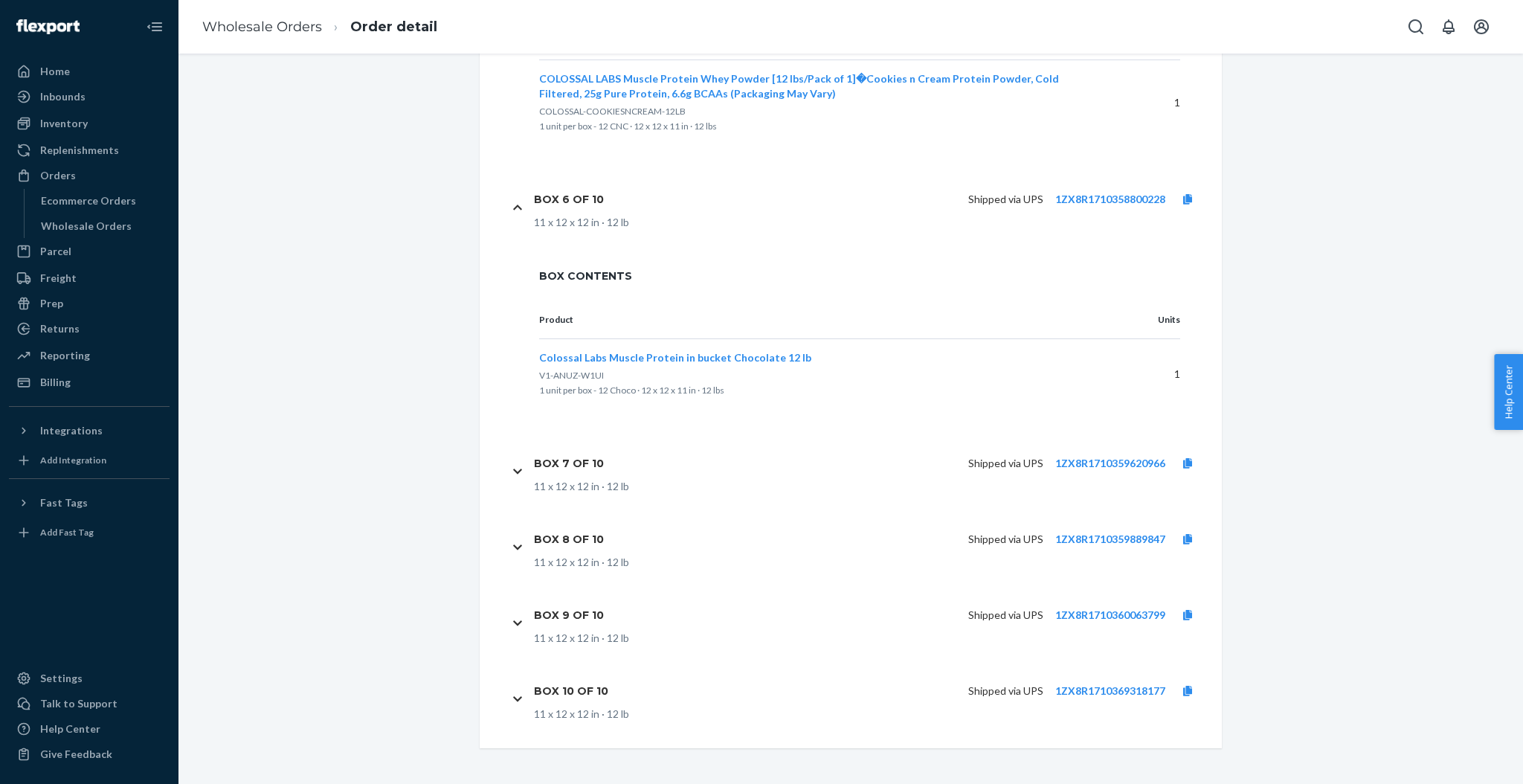
click at [511, 456] on div "Box 7 of 10 Shipped via UPS 1ZX8R1710359620966 11 x 12 x 12 in · 12 lb" at bounding box center [860, 470] width 701 height 76
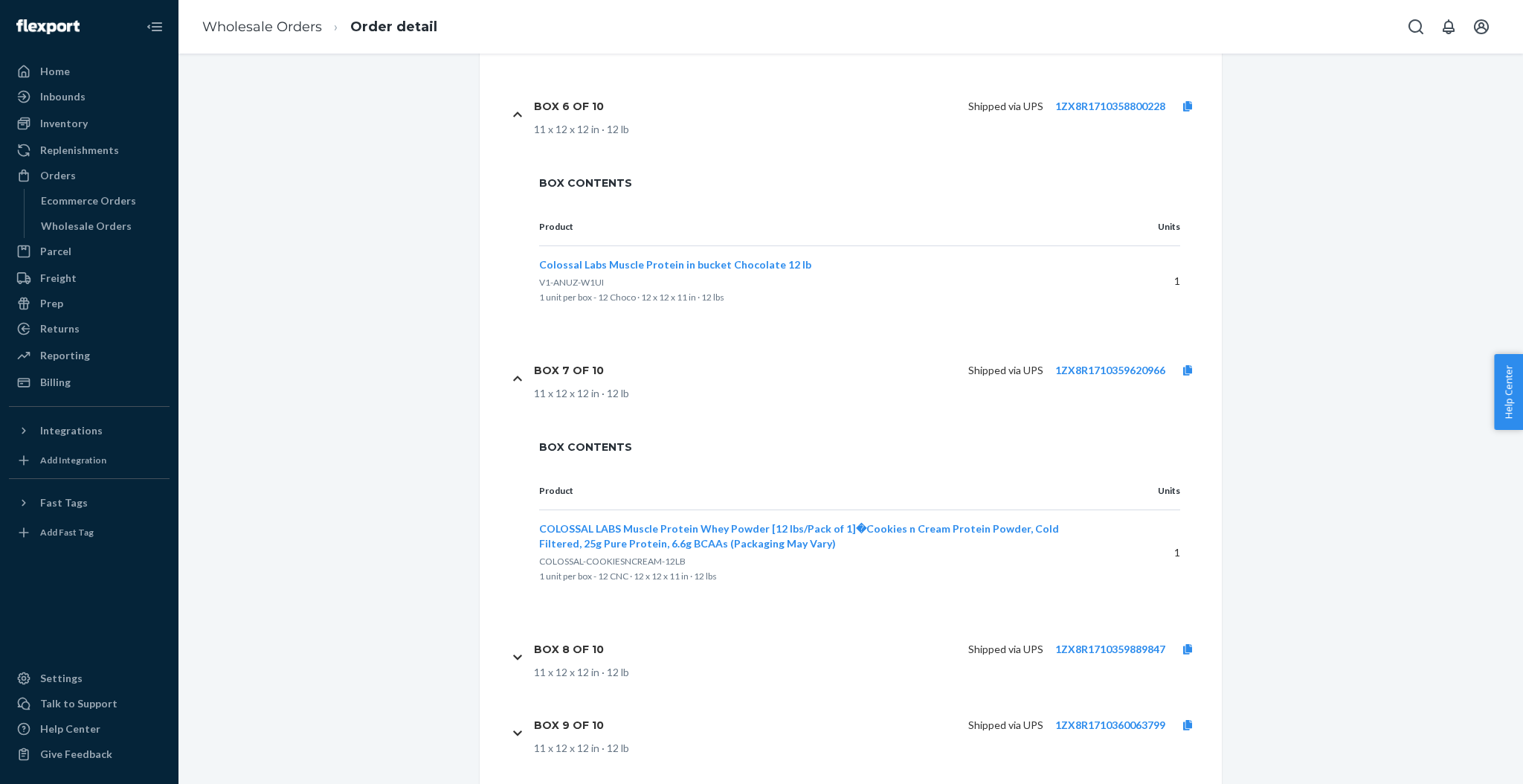
scroll to position [2168, 0]
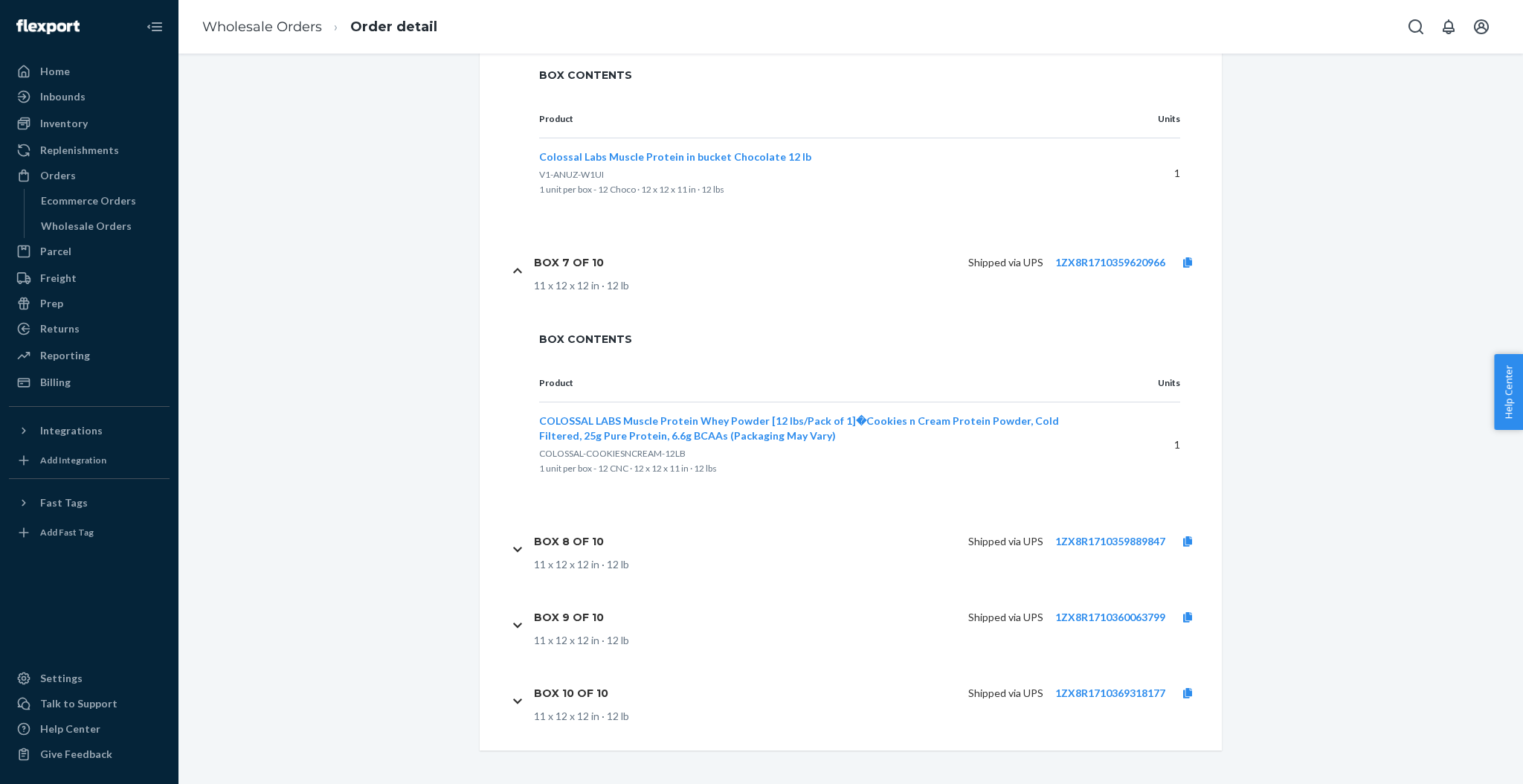
click at [515, 546] on div "Box 8 of 10 Shipped via UPS 1ZX8R1710359889847 11 x 12 x 12 in · 12 lb" at bounding box center [860, 548] width 701 height 76
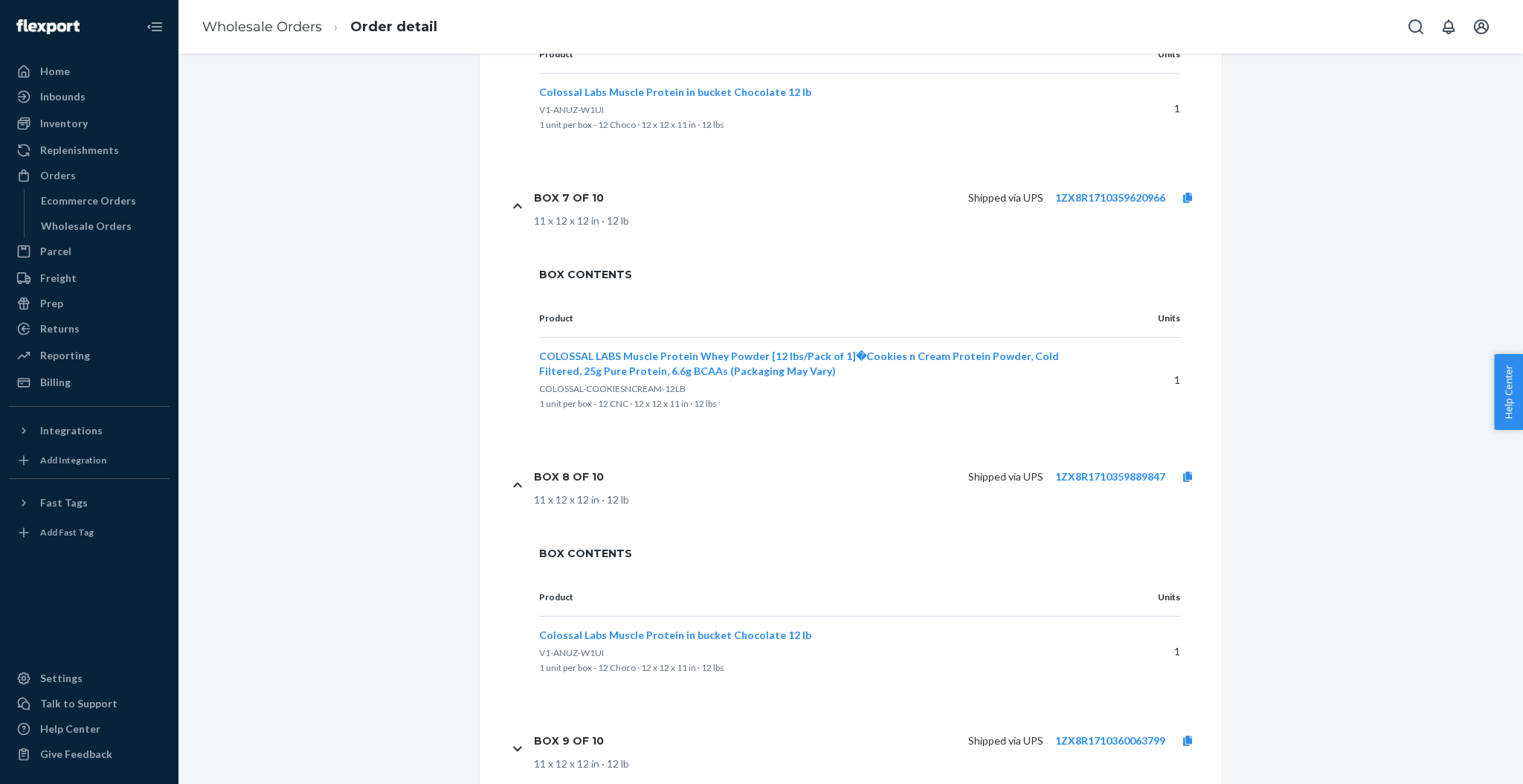
scroll to position [2267, 0]
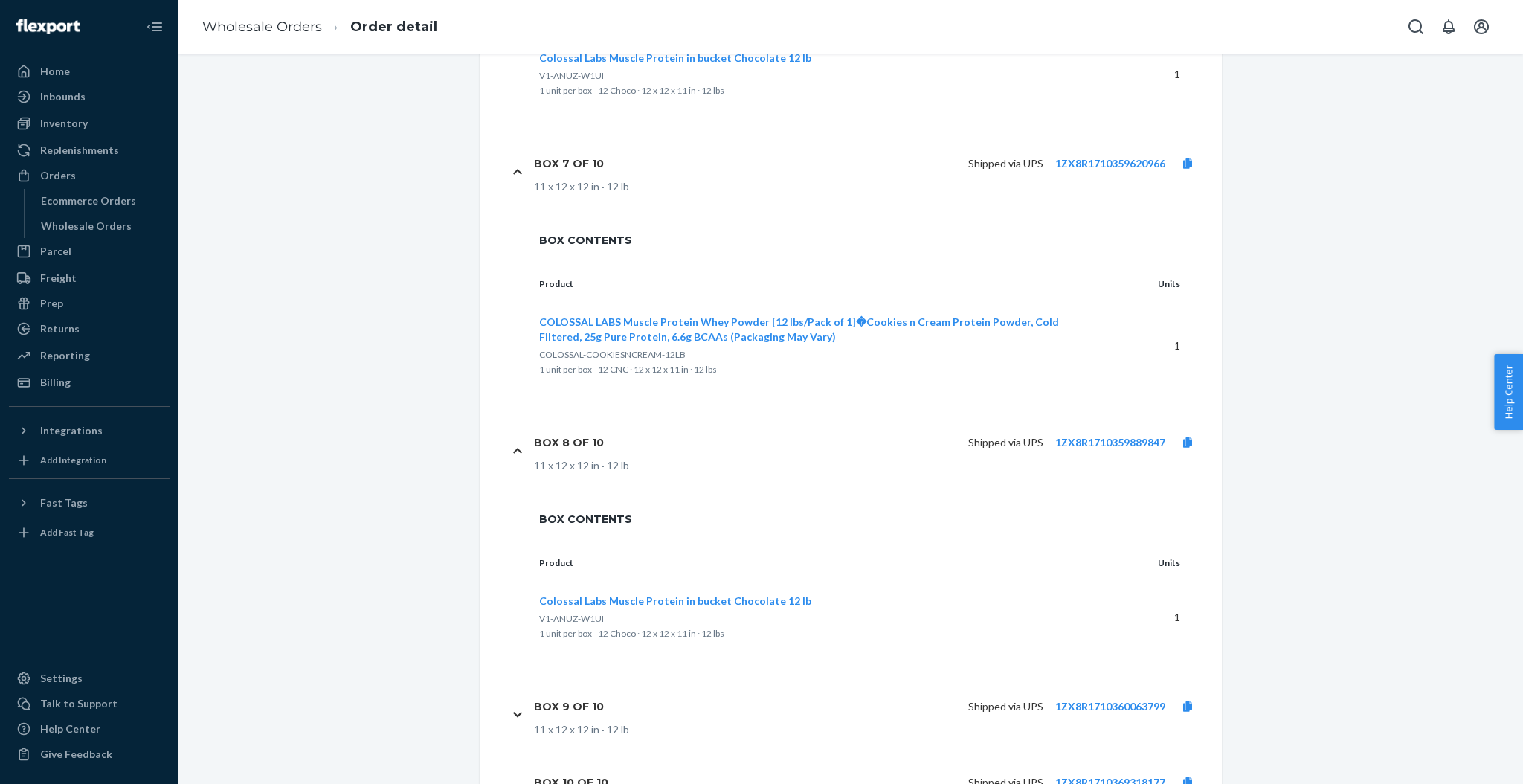
click at [513, 711] on icon at bounding box center [518, 715] width 9 height 11
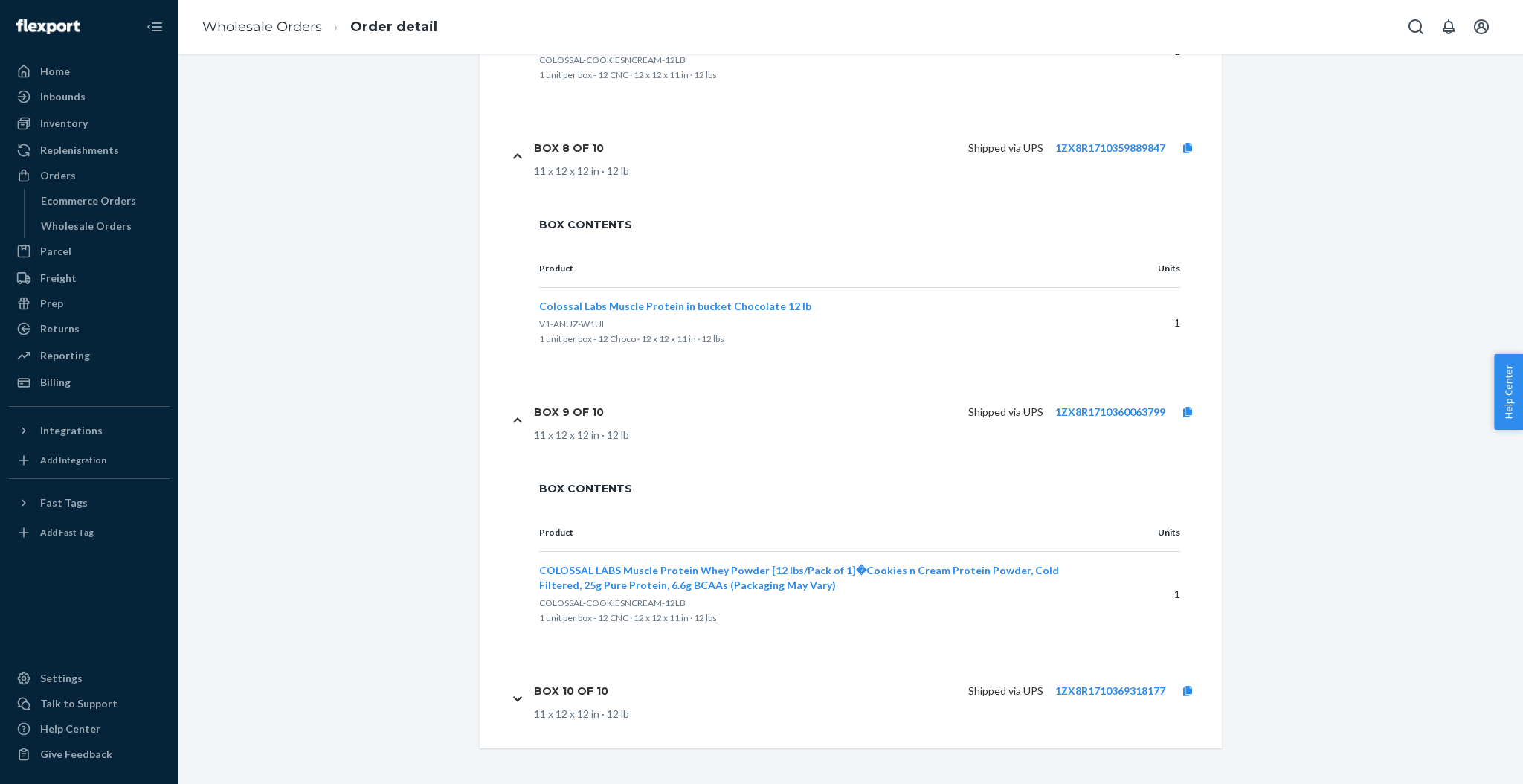
click at [515, 708] on div "Box 10 of 10 Shipped via UPS 1ZX8R1710369318177 11 x 12 x 12 in · 12 lb" at bounding box center [860, 698] width 701 height 76
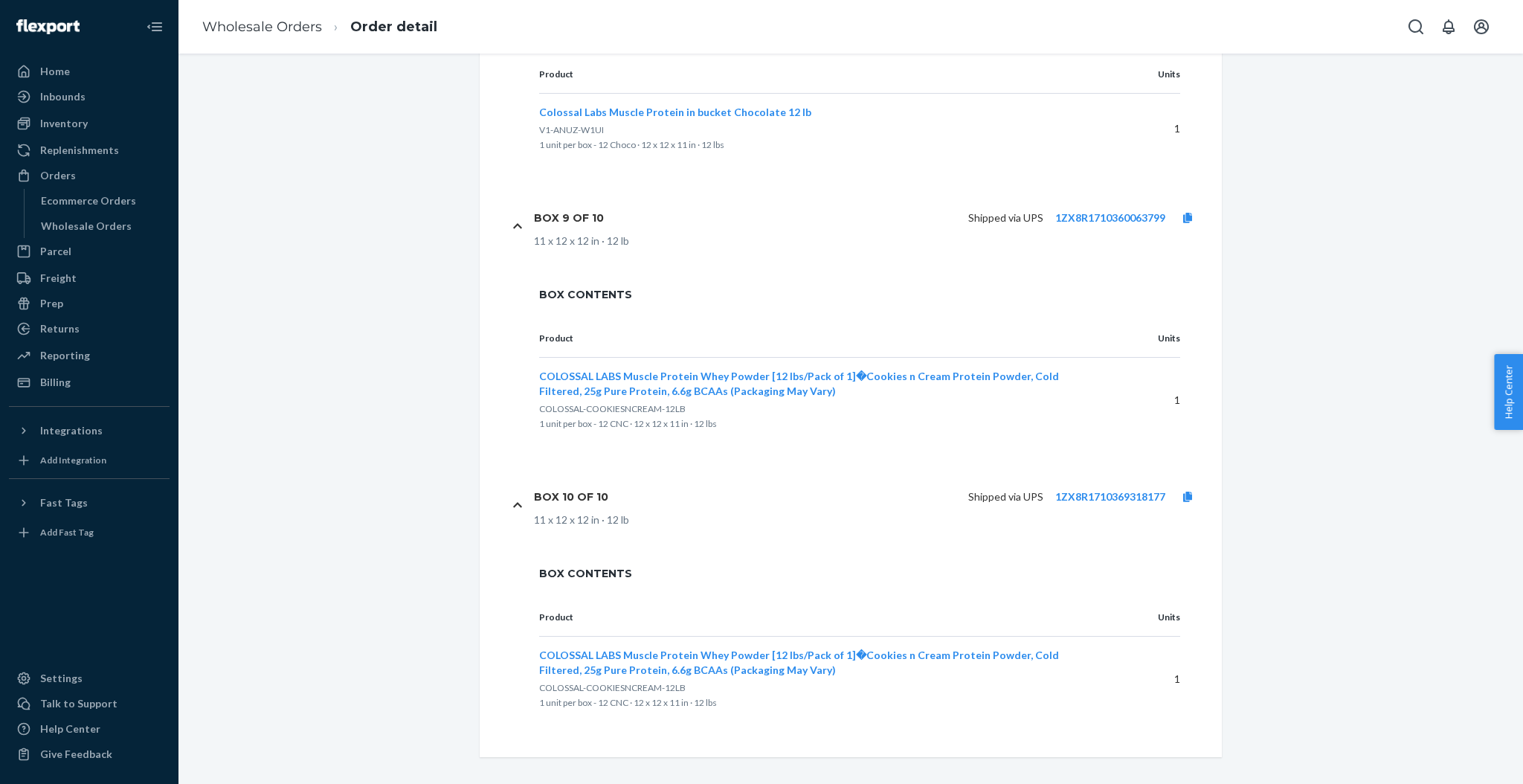
scroll to position [2762, 0]
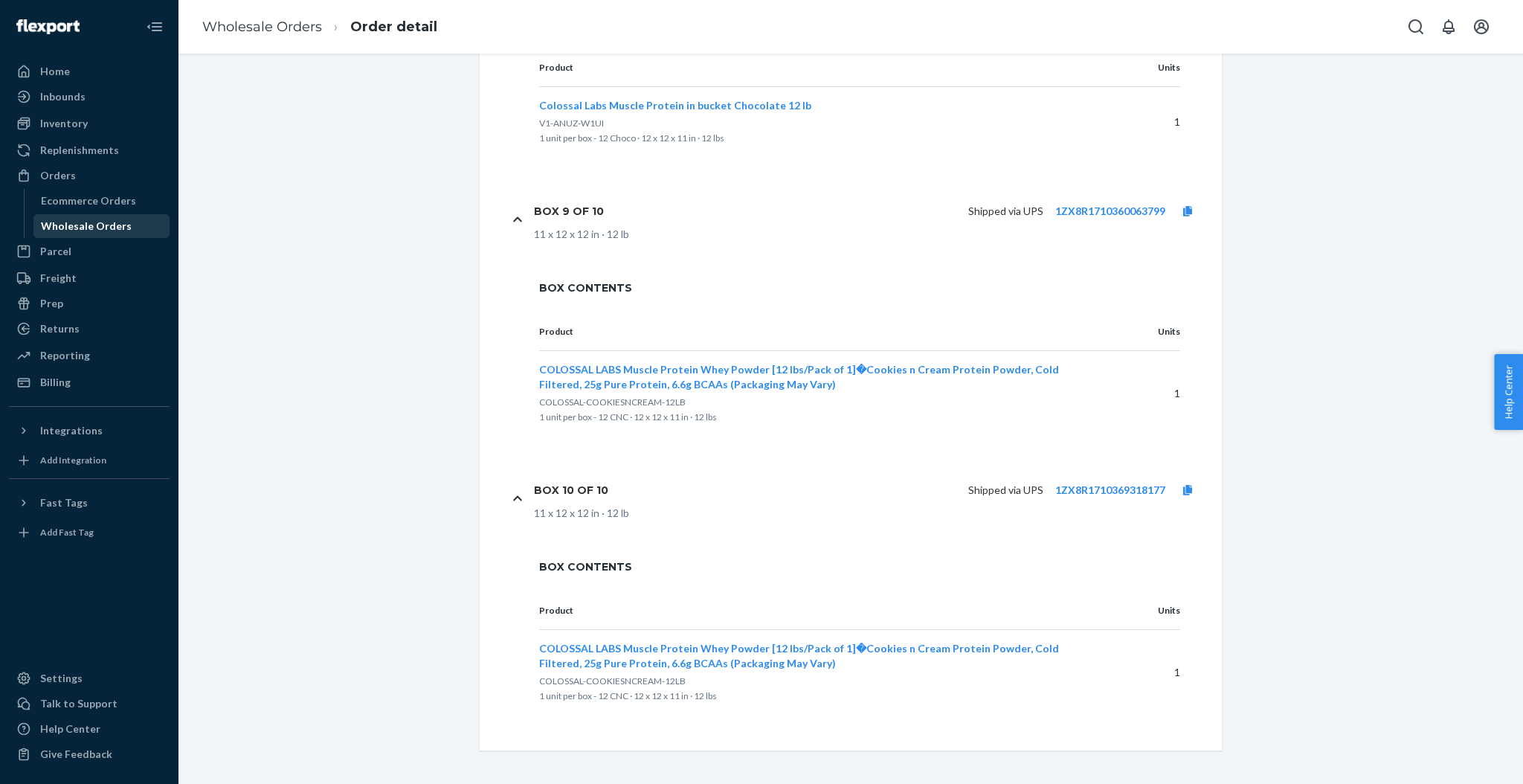
drag, startPoint x: 128, startPoint y: 230, endPoint x: 132, endPoint y: 221, distance: 9.8
click at [128, 230] on div "Wholesale Orders" at bounding box center [102, 226] width 134 height 21
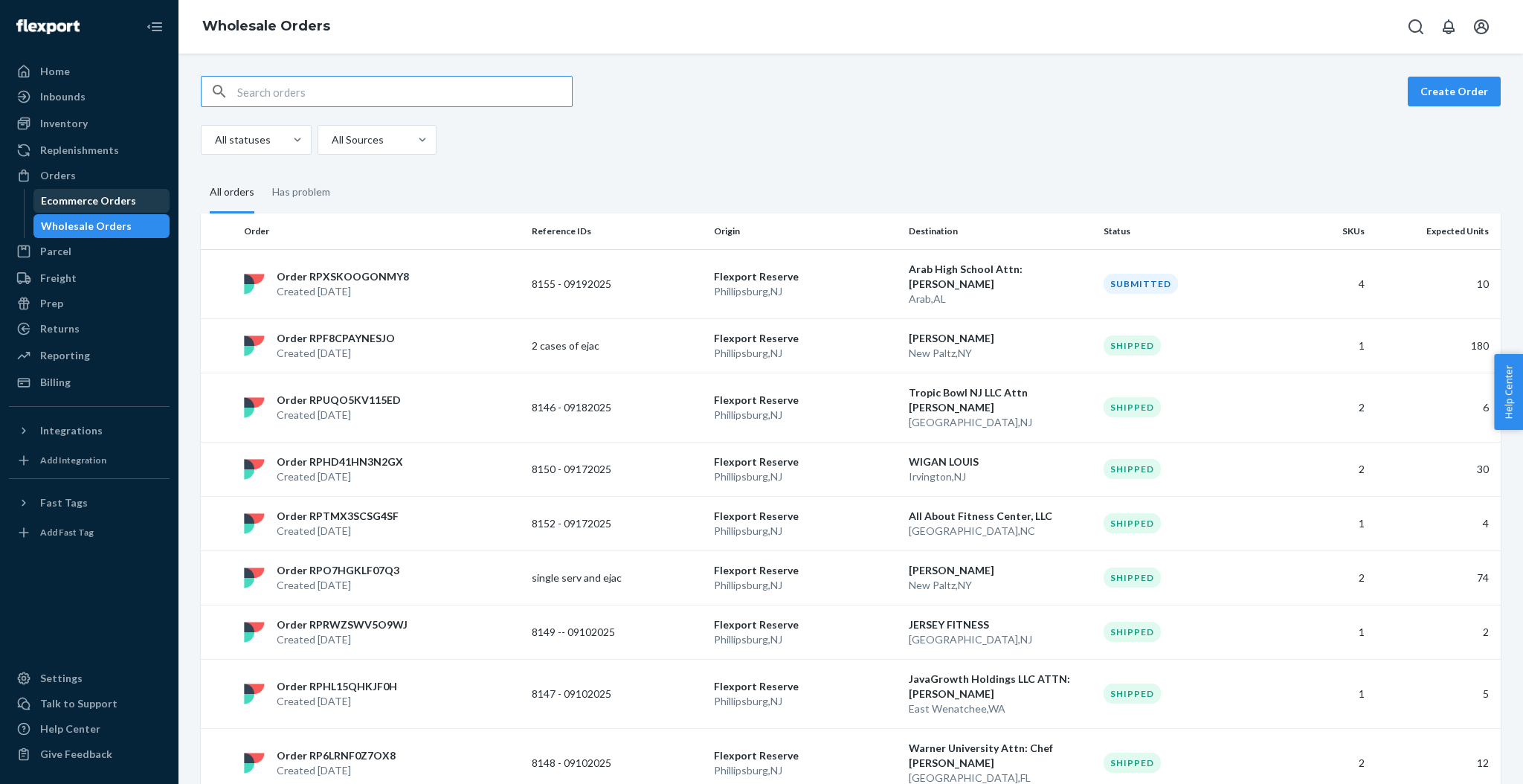
click at [132, 204] on div "Ecommerce Orders" at bounding box center [102, 200] width 134 height 21
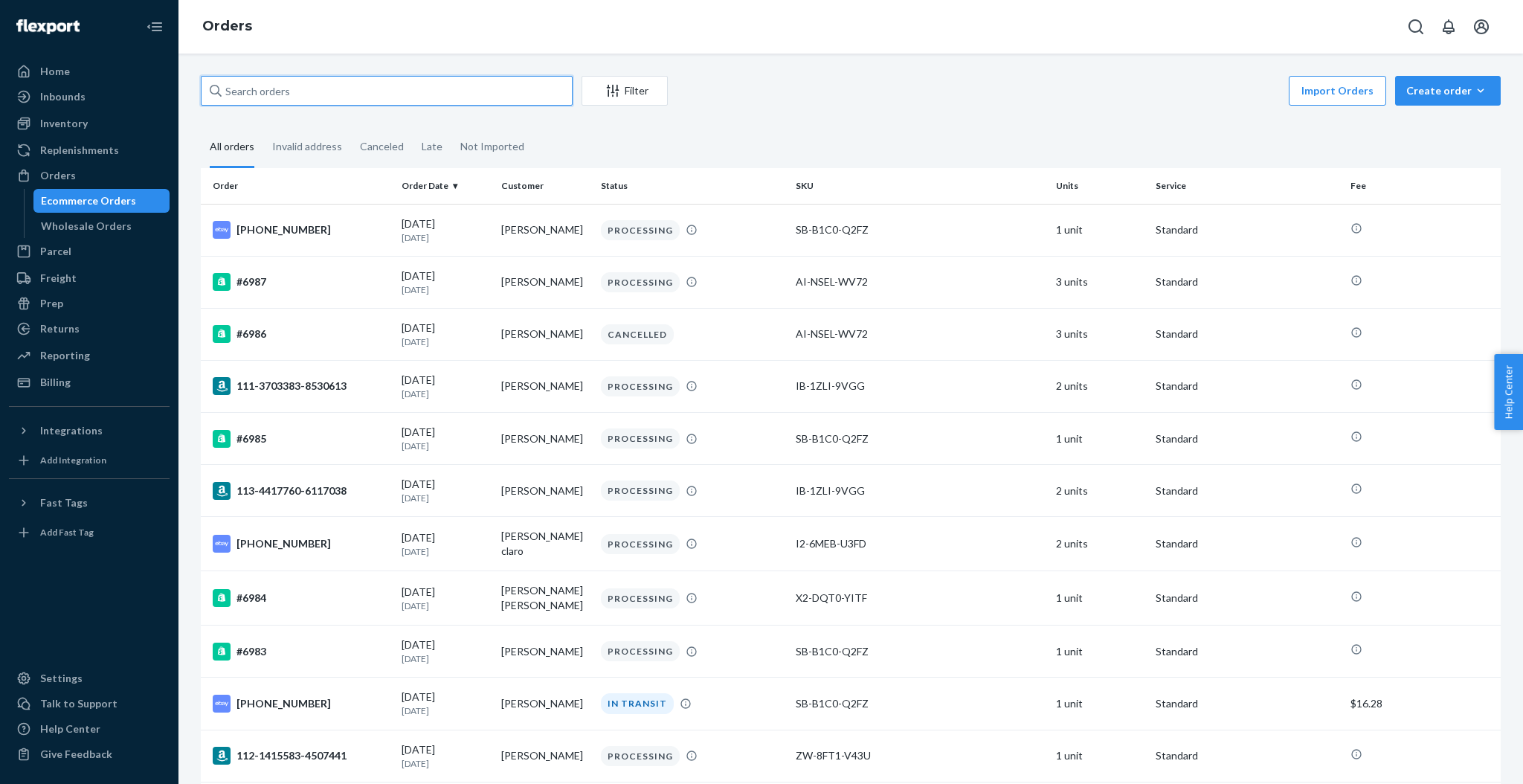
click at [364, 87] on input "text" at bounding box center [386, 90] width 372 height 30
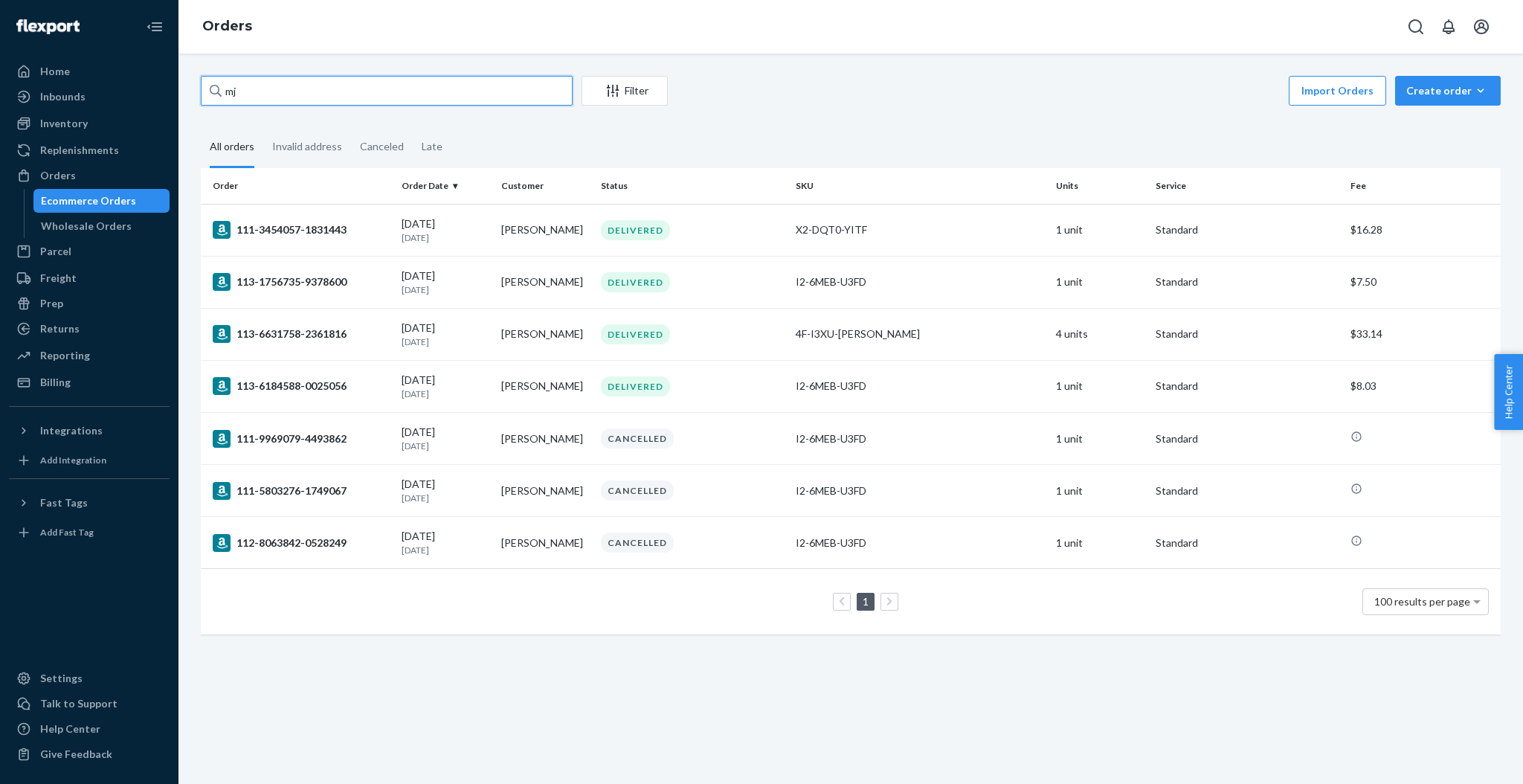
click at [256, 82] on input "mj" at bounding box center [386, 90] width 372 height 30
paste input "[PERSON_NAME]"
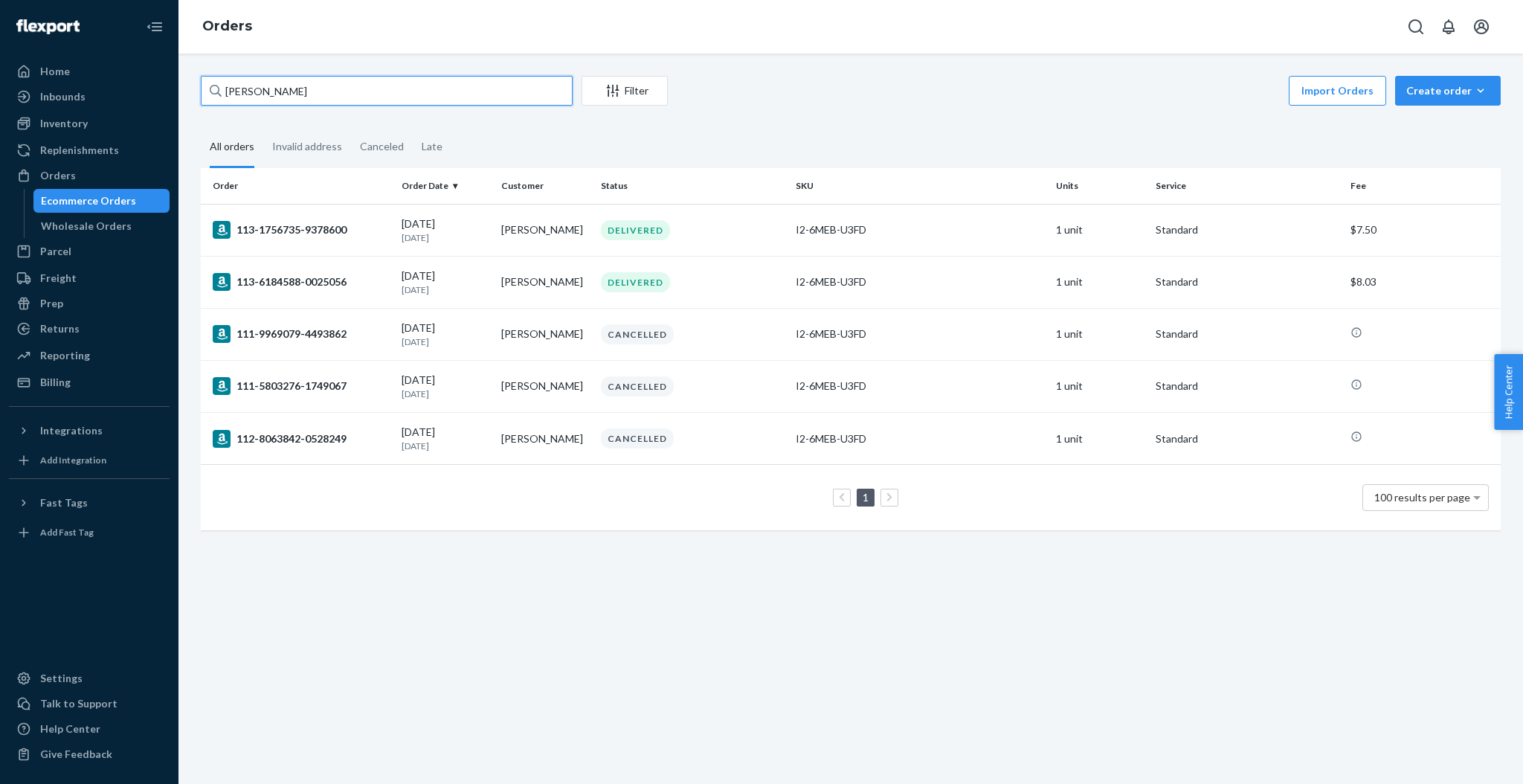
type input "[PERSON_NAME]"
click at [367, 95] on input "[PERSON_NAME]" at bounding box center [386, 90] width 372 height 30
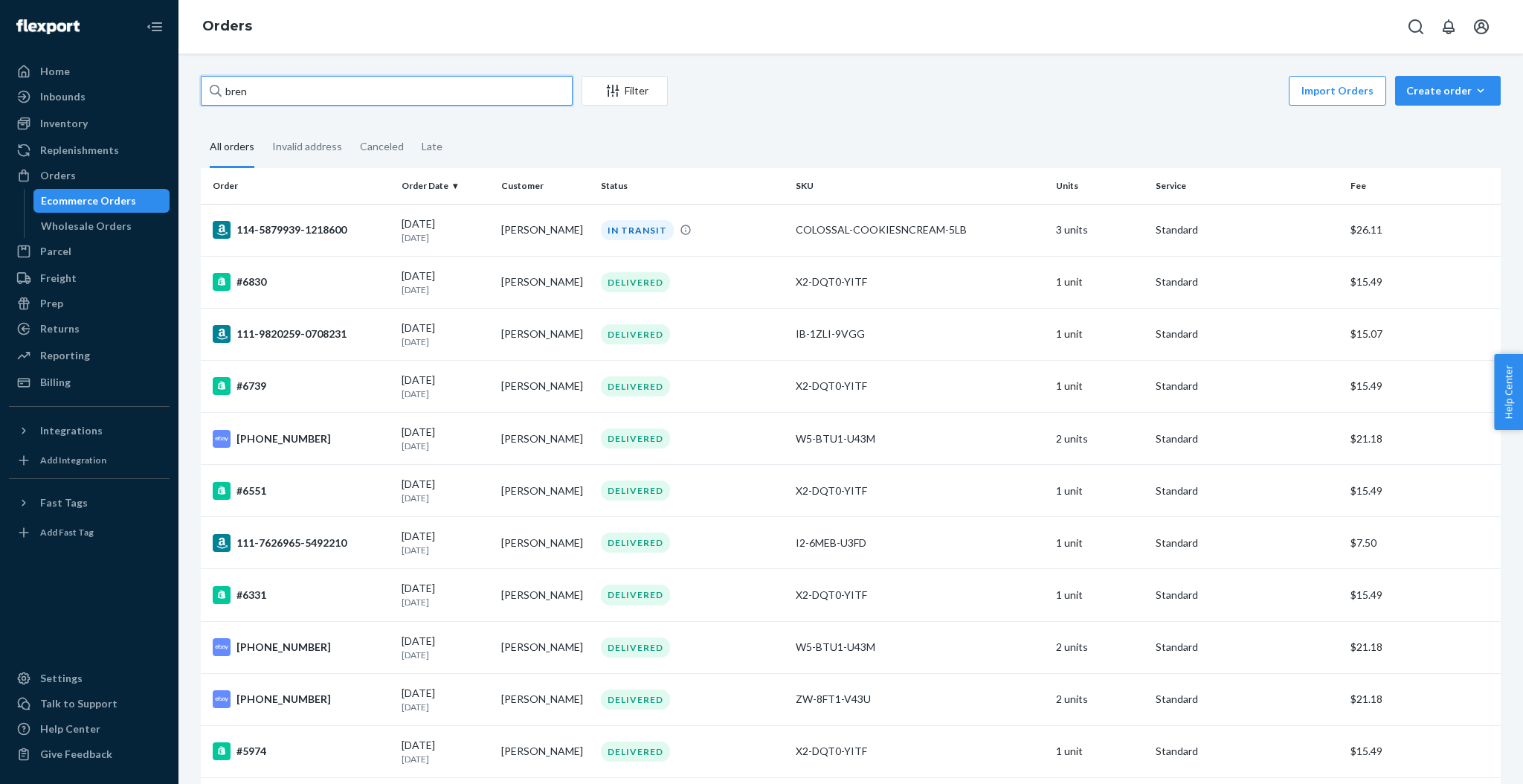
type input "bren"
click at [356, 92] on input "bren" at bounding box center [386, 90] width 372 height 30
